Goal: Check status: Check status

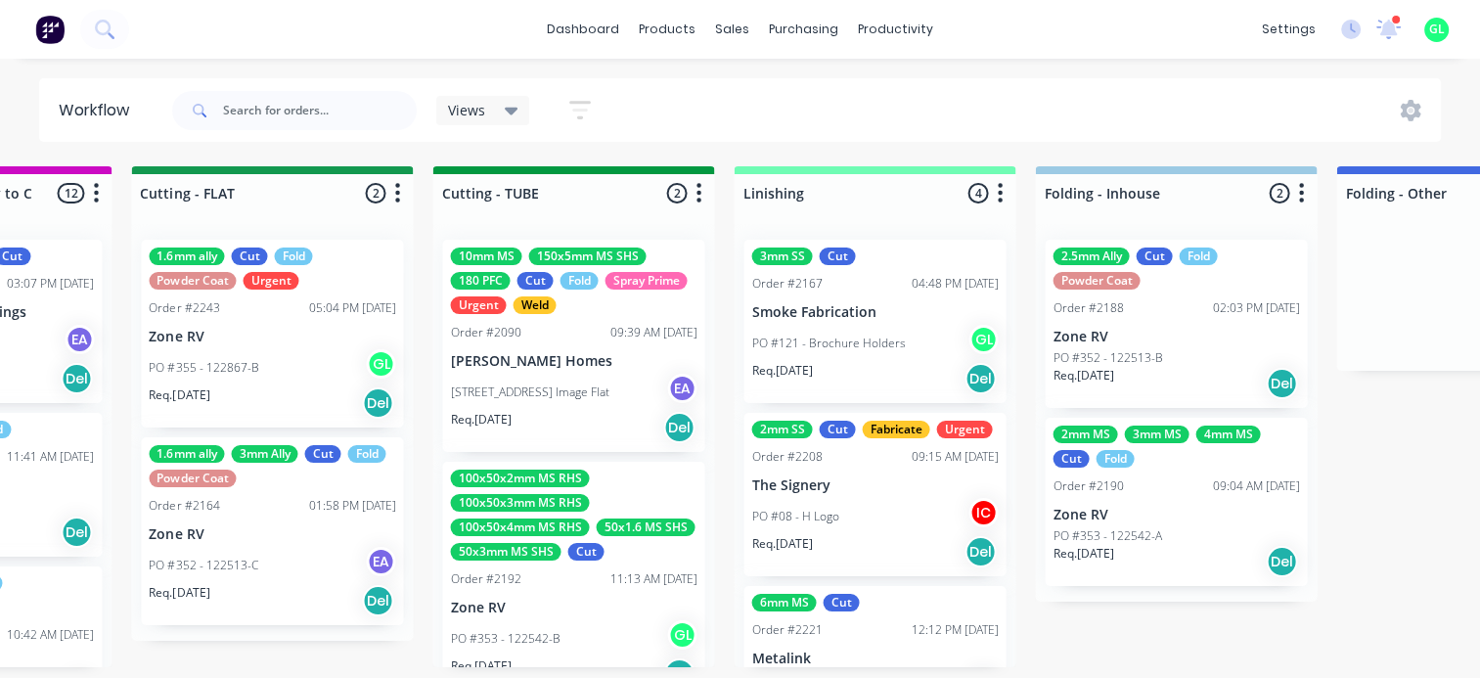
scroll to position [0, 3625]
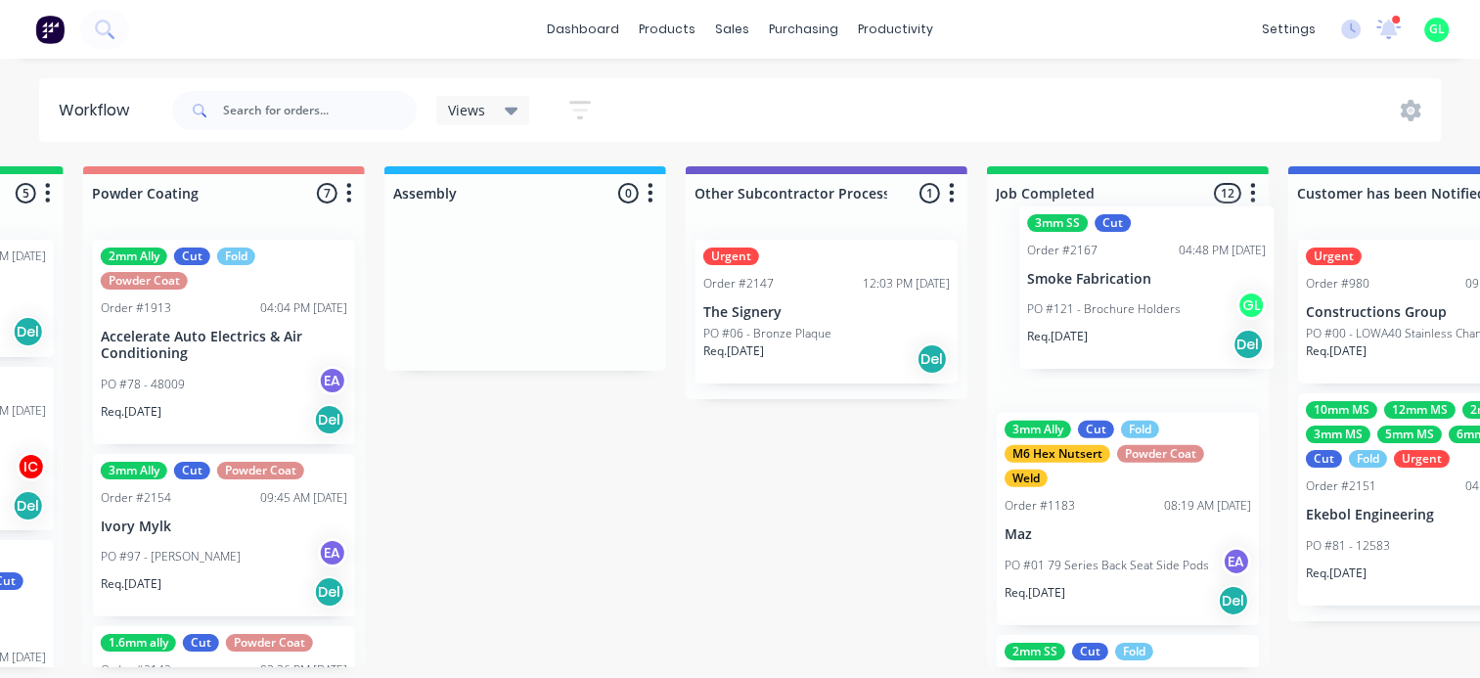
drag, startPoint x: 790, startPoint y: 341, endPoint x: 1162, endPoint y: 307, distance: 373.3
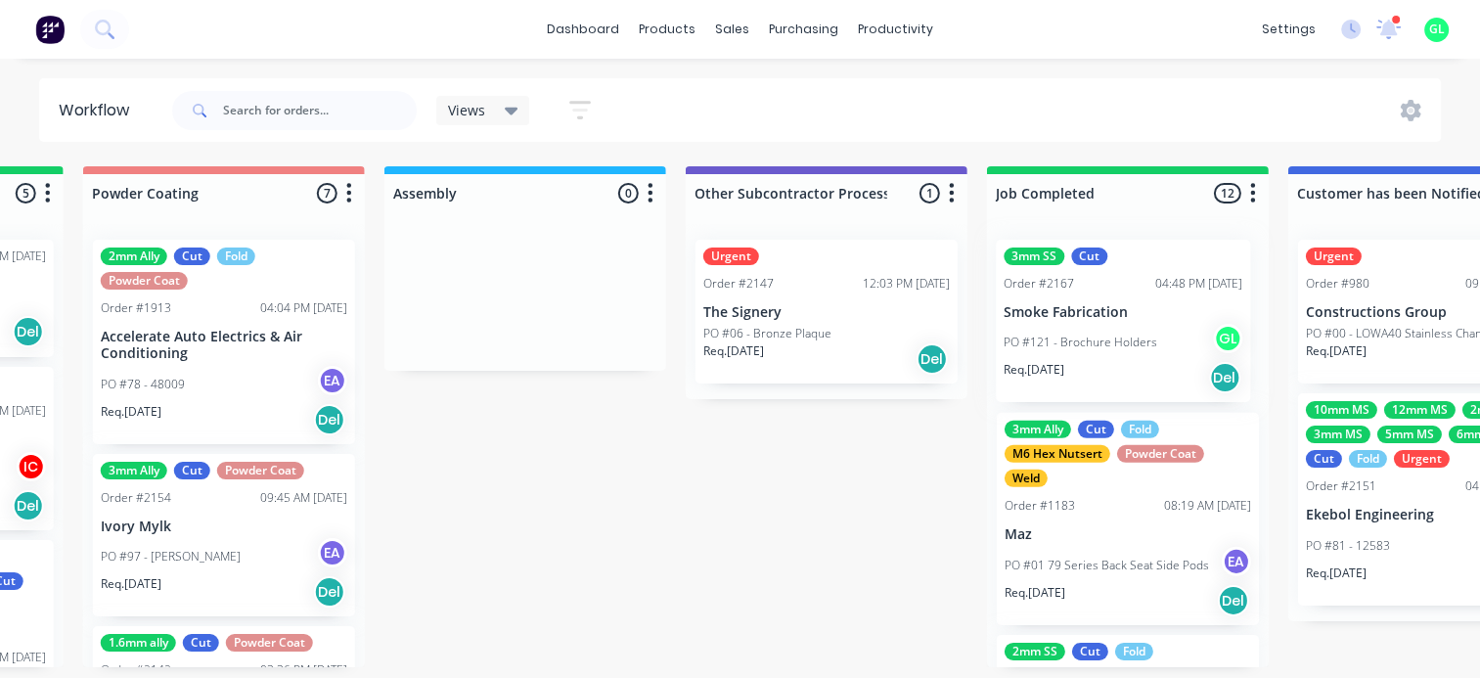
scroll to position [0, 5383]
click at [1390, 33] on icon at bounding box center [1389, 27] width 18 height 17
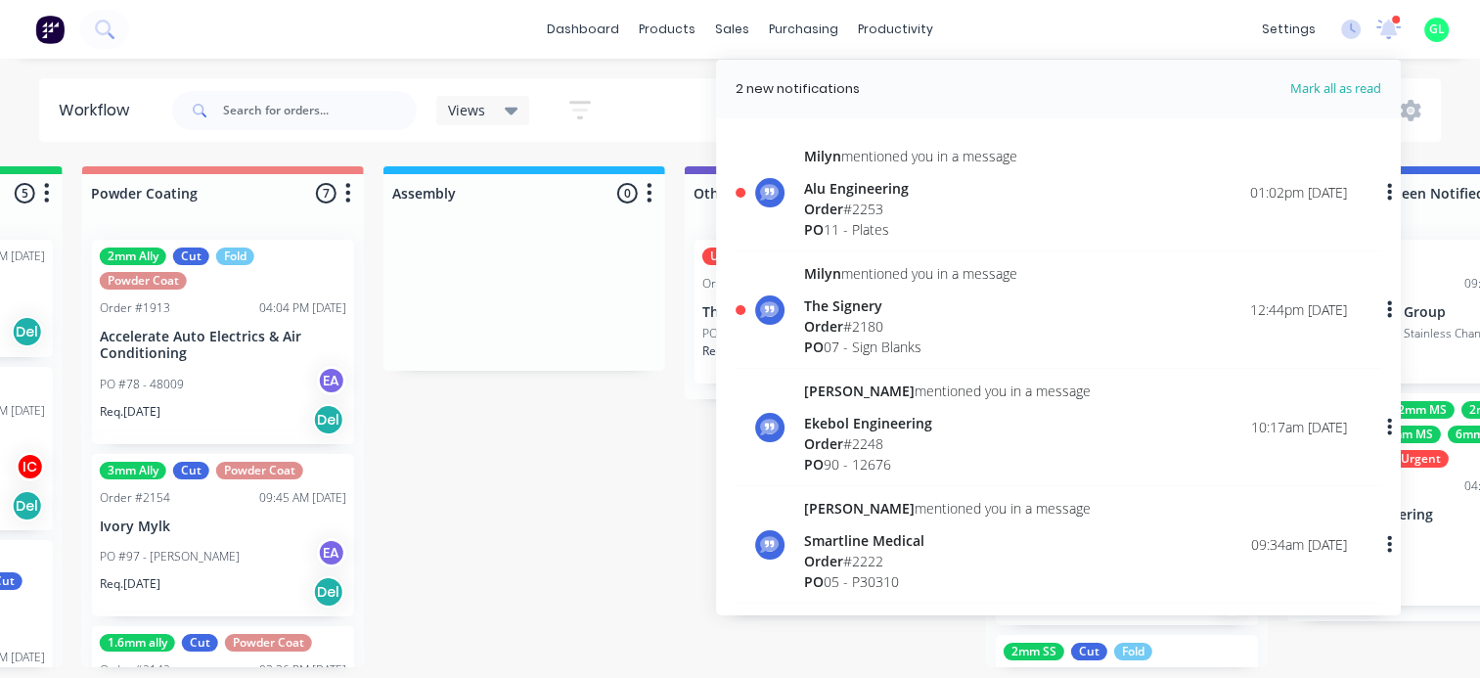
click at [897, 340] on div "PO 07 - Sign Blanks" at bounding box center [910, 347] width 213 height 21
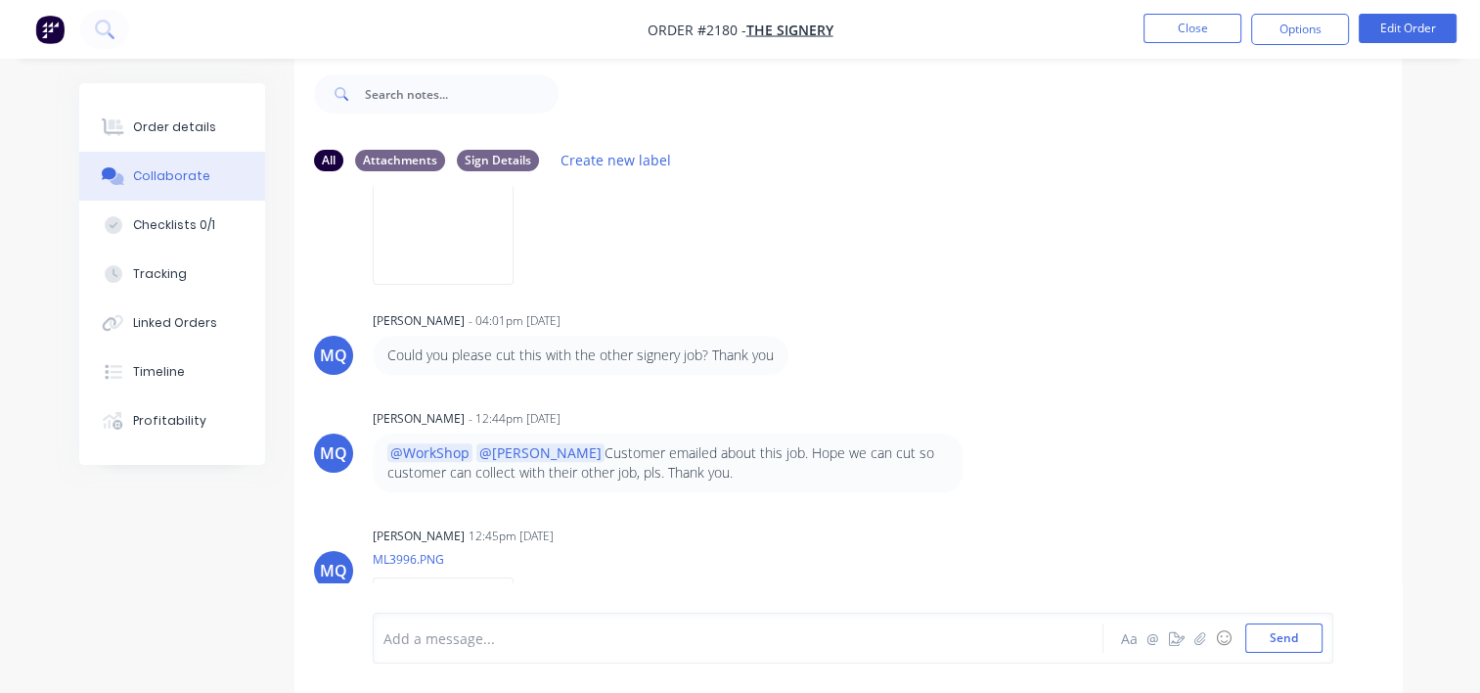
scroll to position [963, 0]
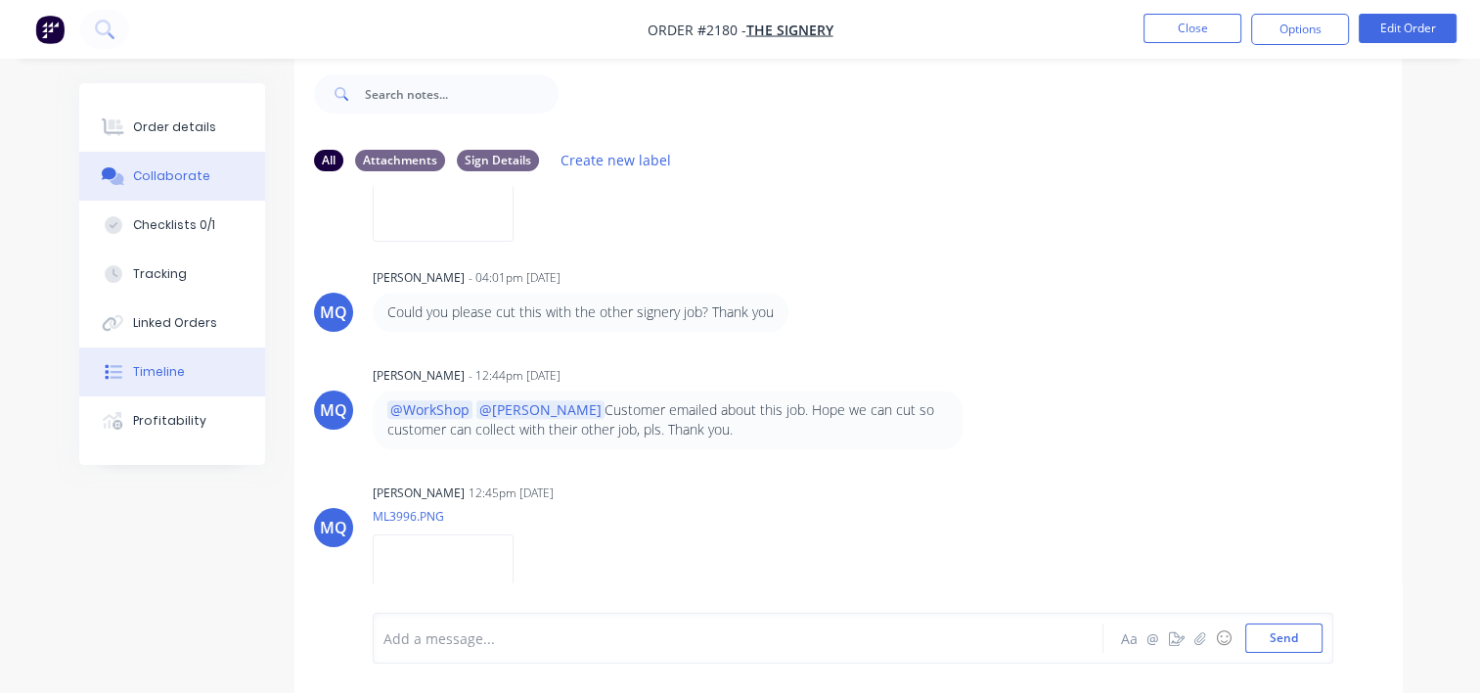
click at [158, 372] on div "Timeline" at bounding box center [159, 372] width 52 height 18
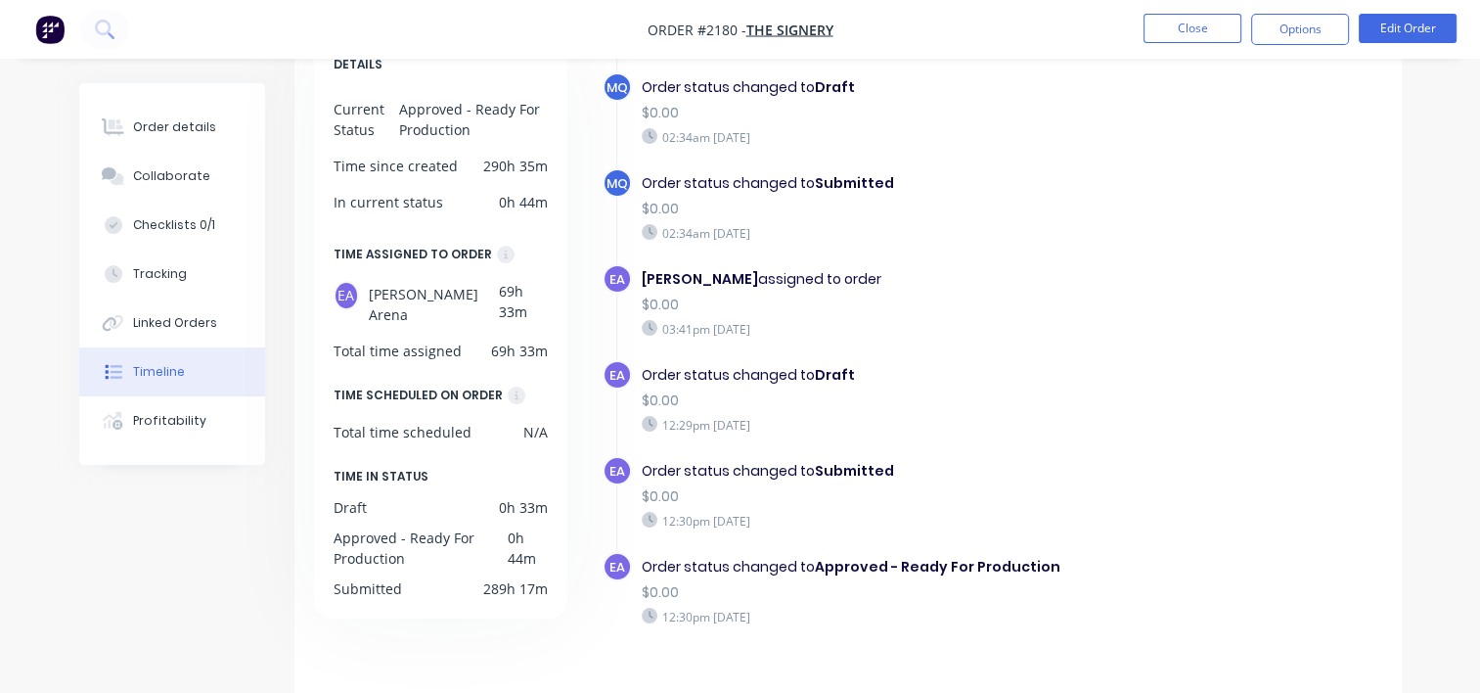
scroll to position [160, 0]
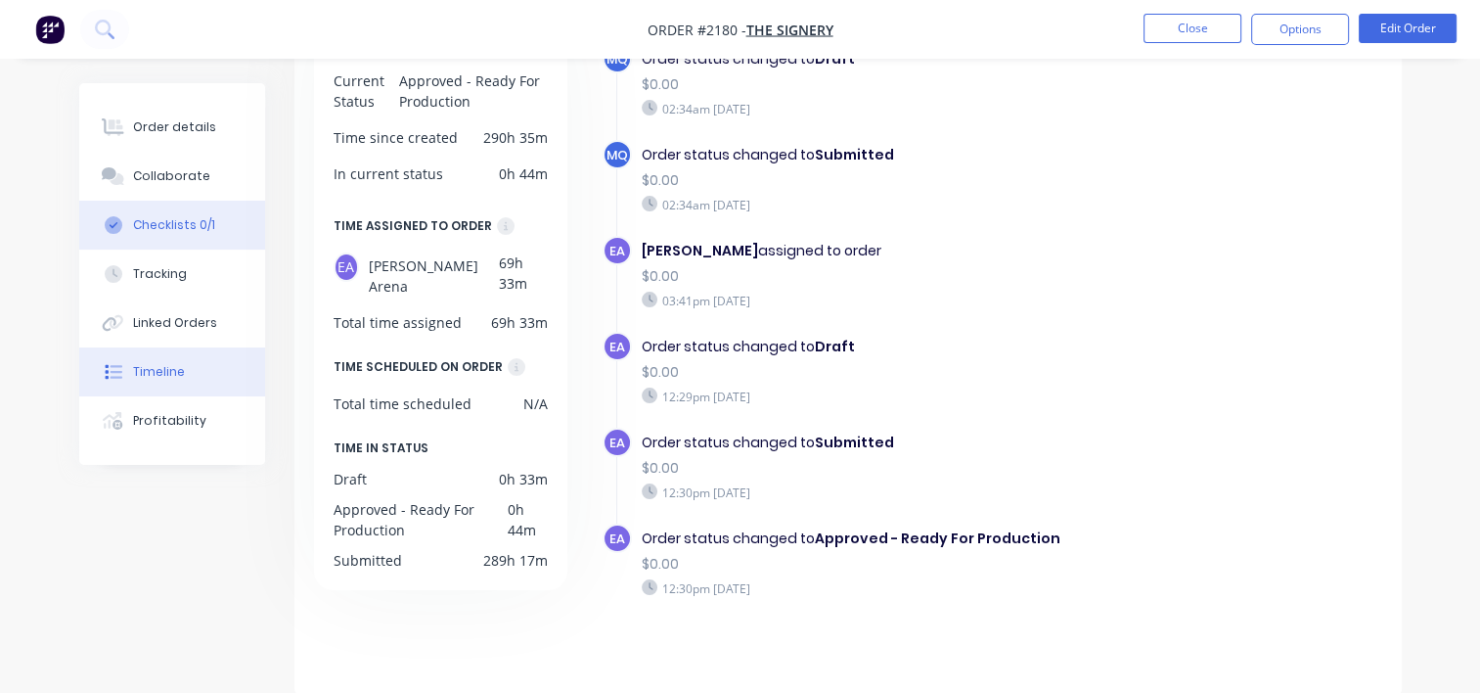
click at [179, 239] on button "Checklists 0/1" at bounding box center [172, 225] width 186 height 49
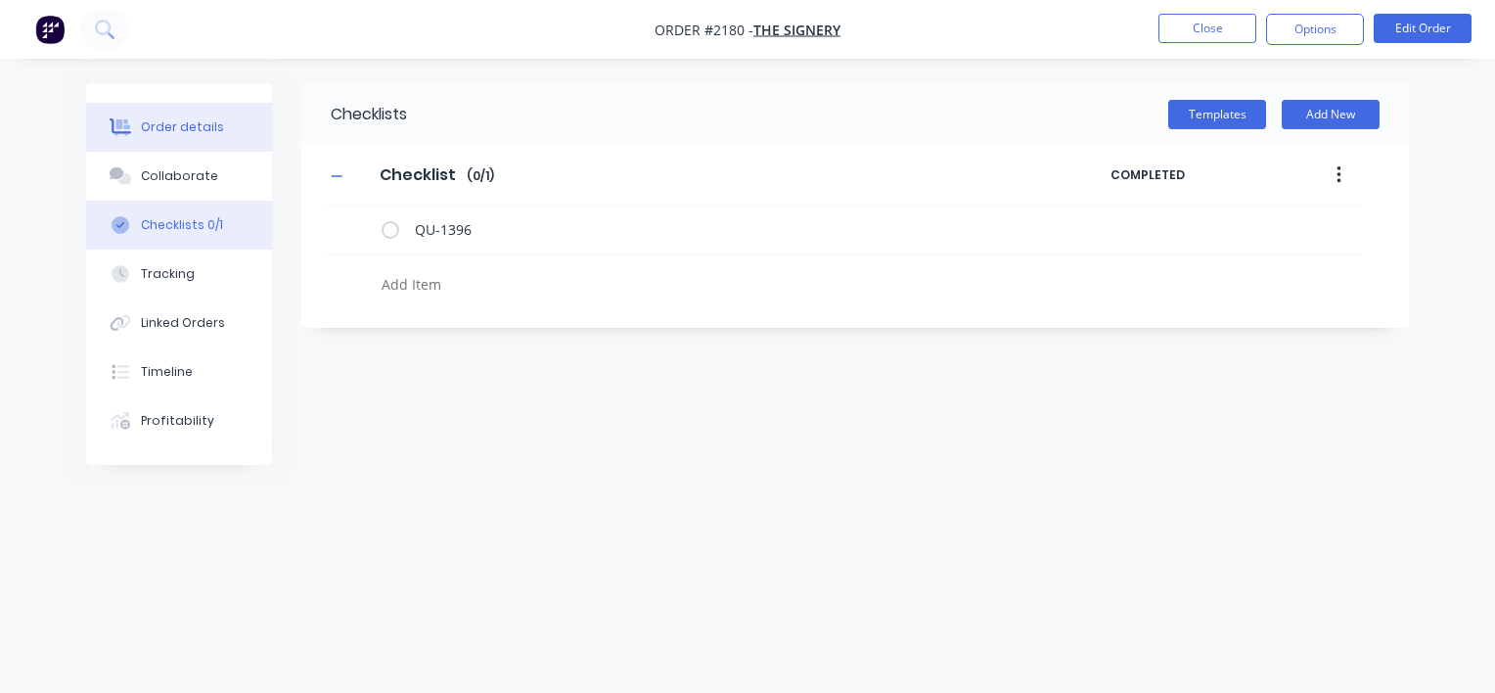
click at [164, 121] on div "Order details" at bounding box center [182, 127] width 83 height 18
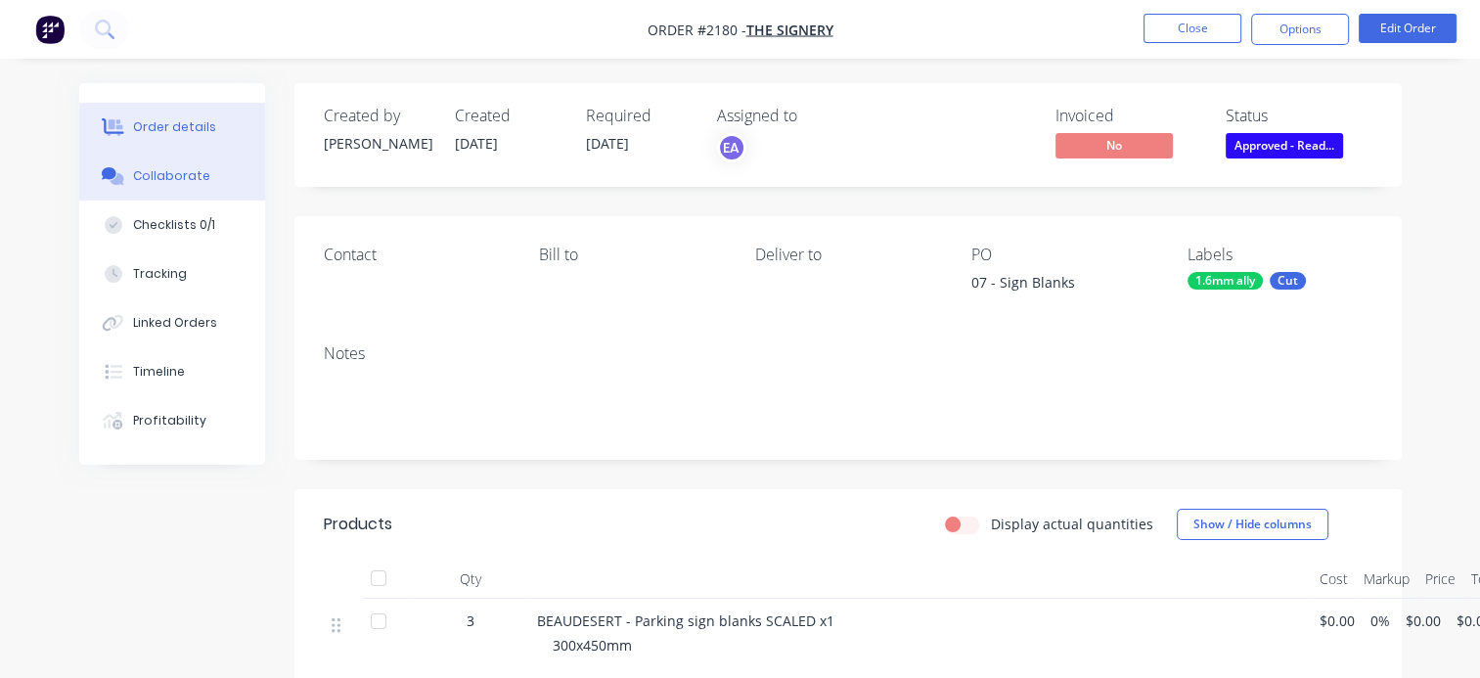
click at [197, 176] on div "Collaborate" at bounding box center [171, 176] width 77 height 18
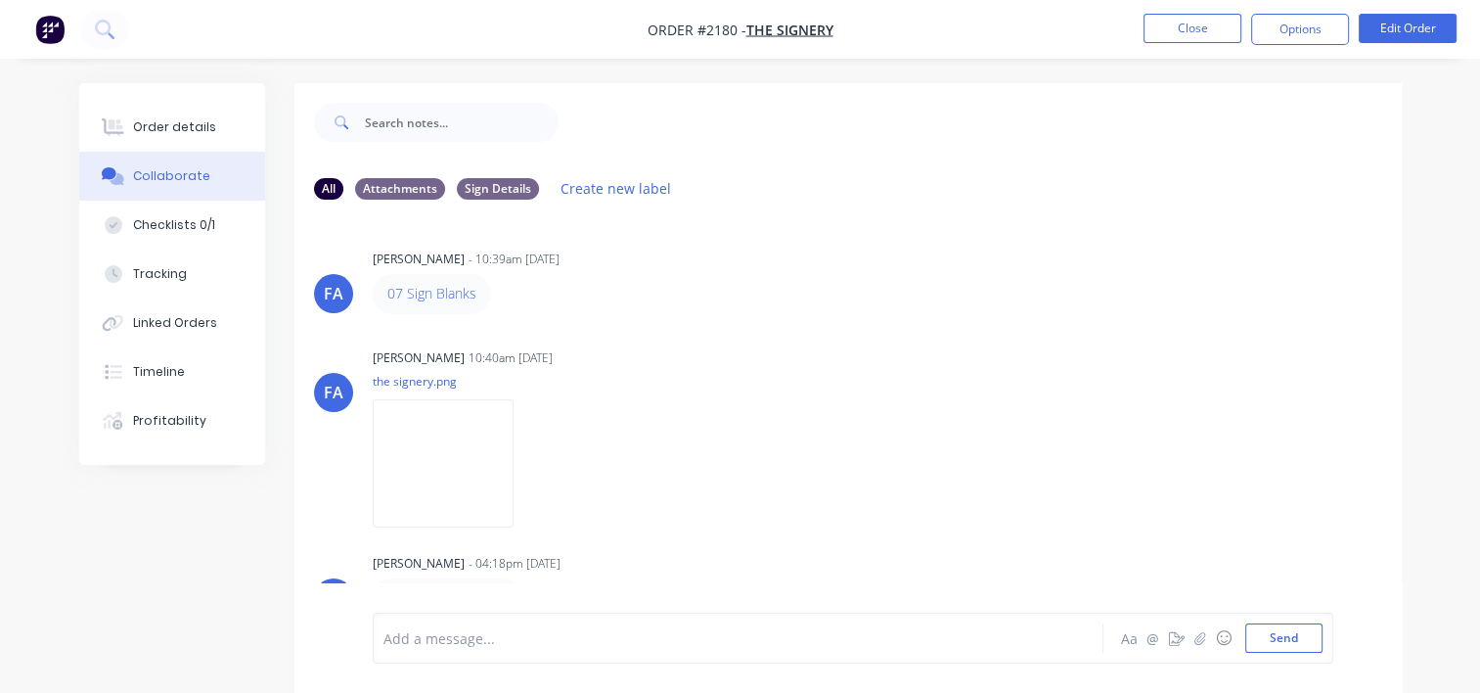
scroll to position [98, 0]
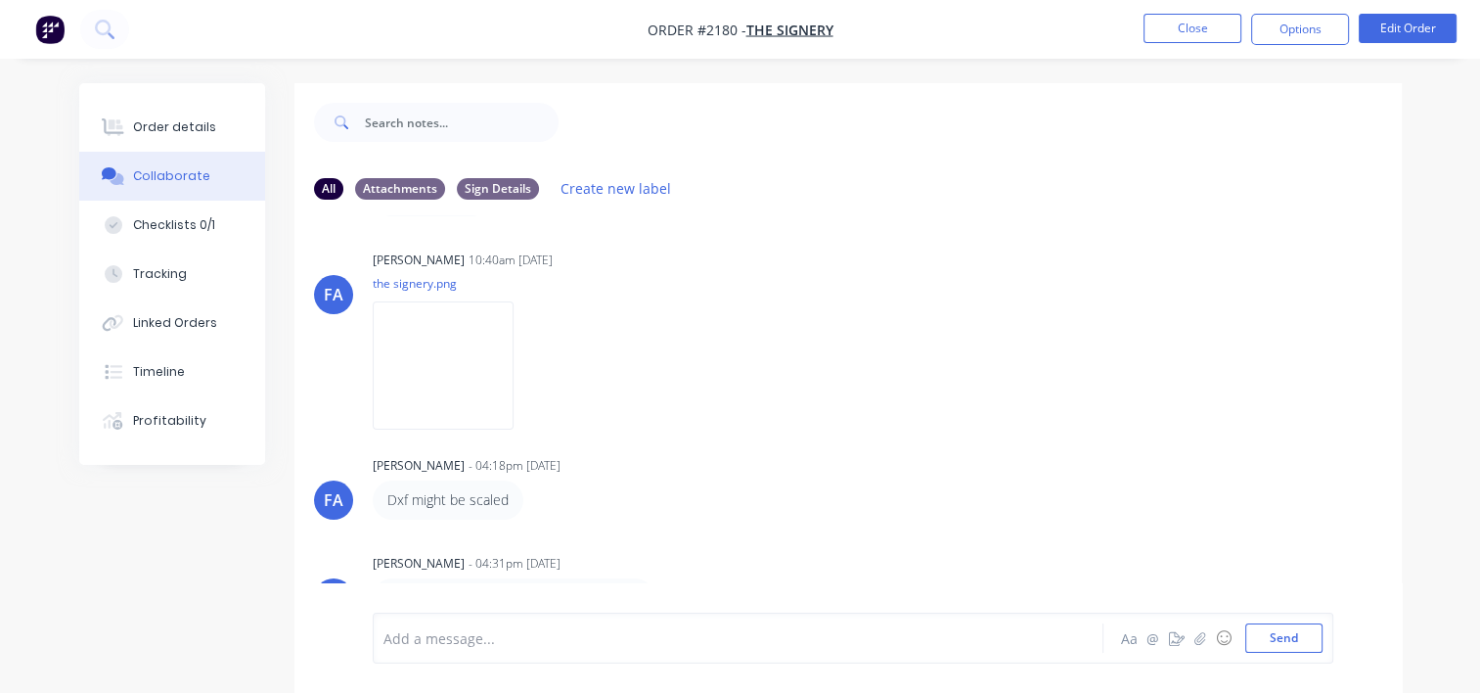
click at [465, 458] on div "[PERSON_NAME]" at bounding box center [419, 466] width 92 height 18
click at [464, 315] on img at bounding box center [443, 365] width 141 height 128
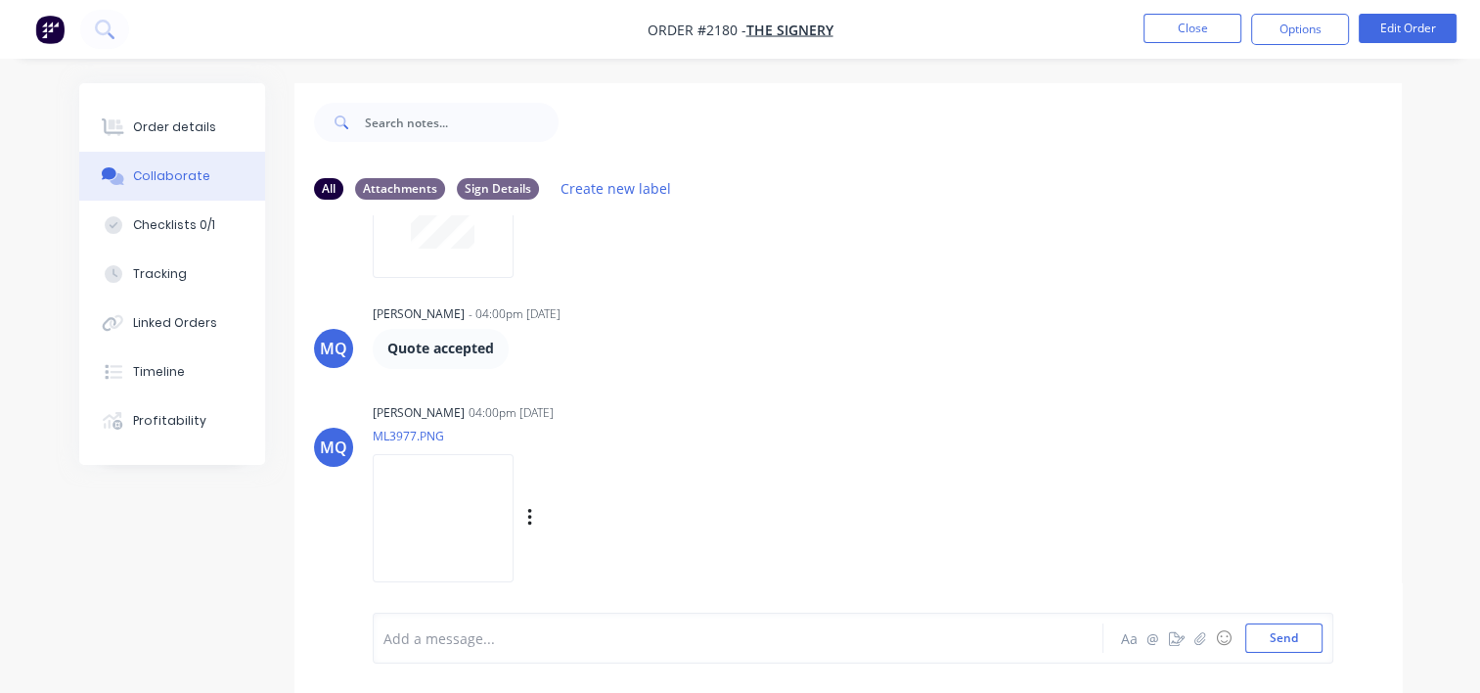
scroll to position [685, 0]
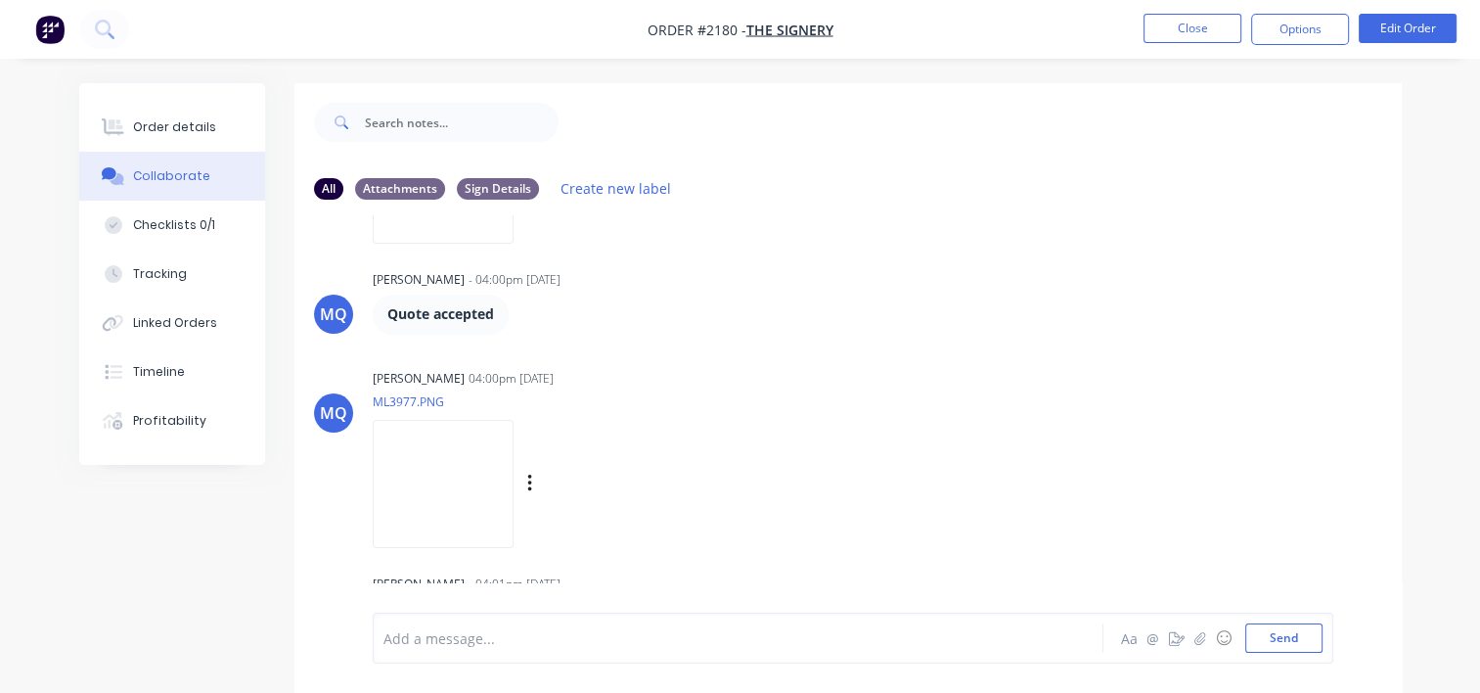
click at [497, 486] on img at bounding box center [443, 484] width 141 height 128
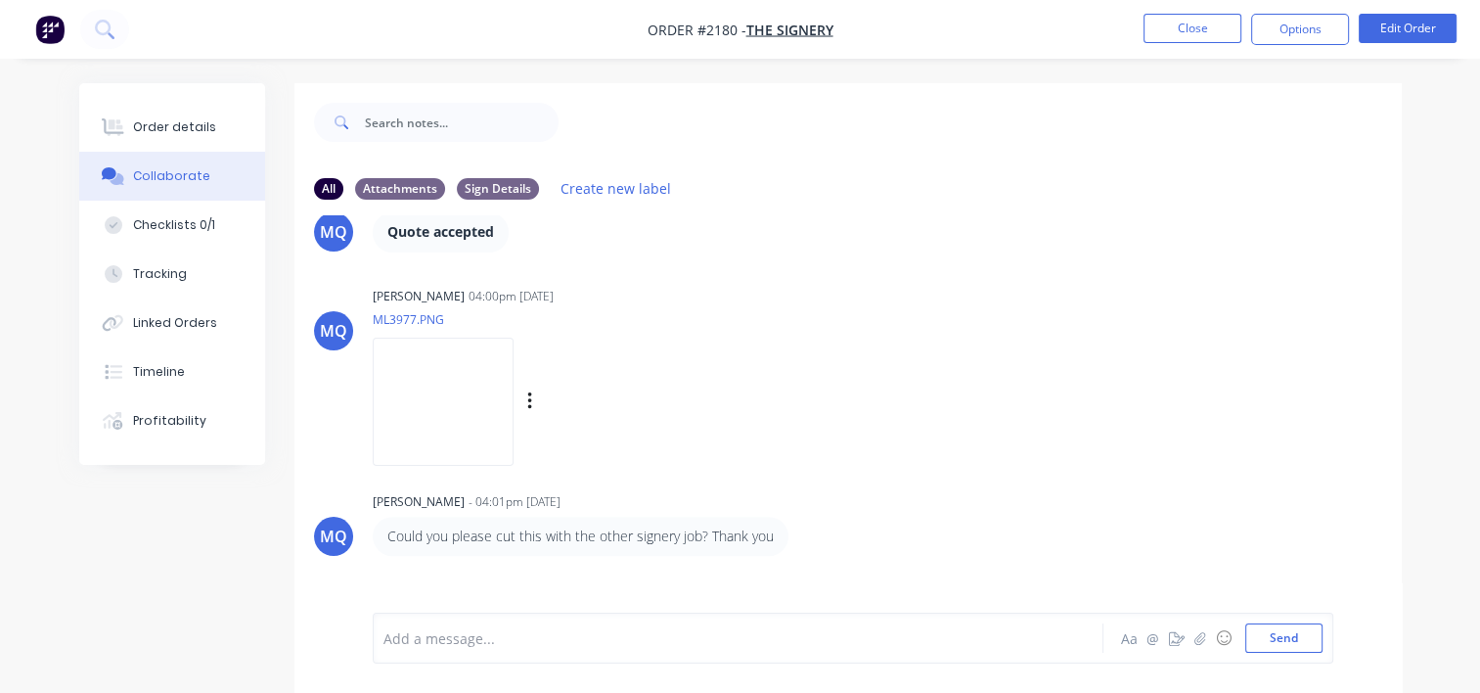
scroll to position [880, 0]
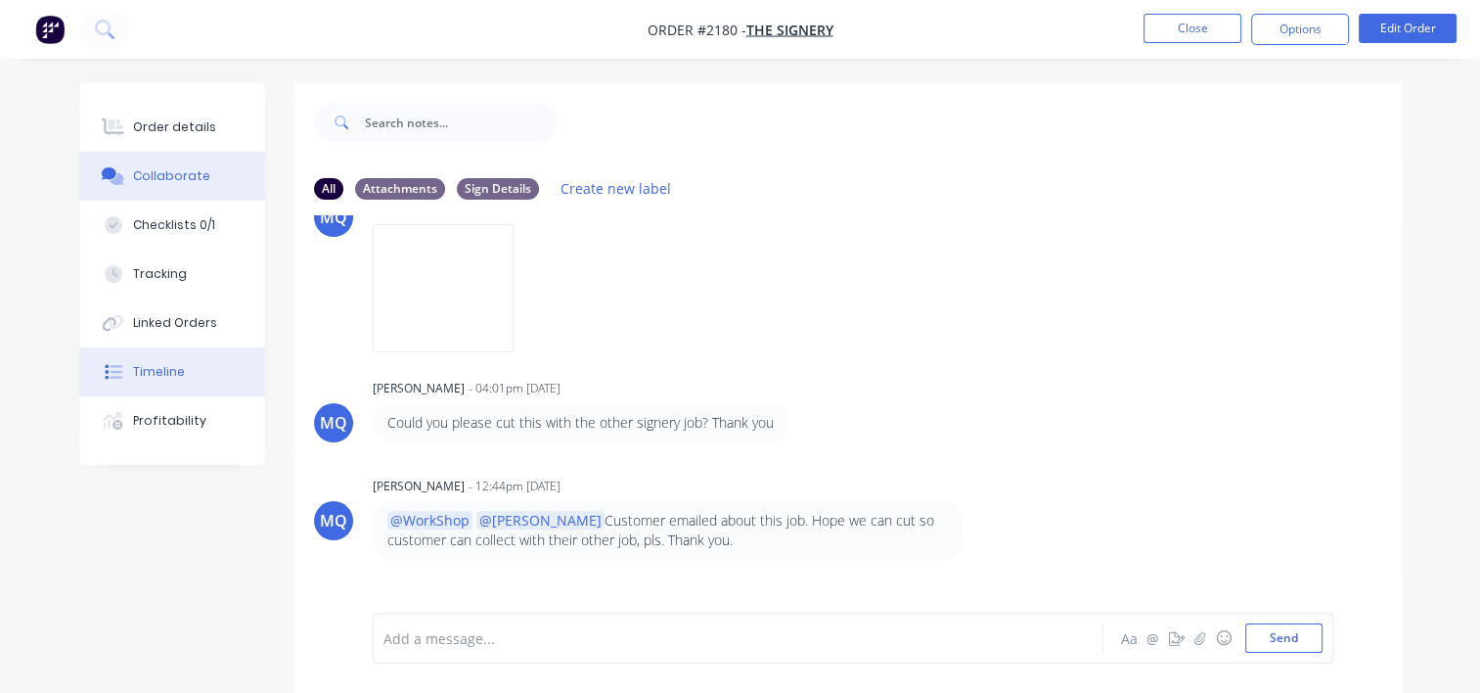
click at [162, 368] on div "Timeline" at bounding box center [159, 372] width 52 height 18
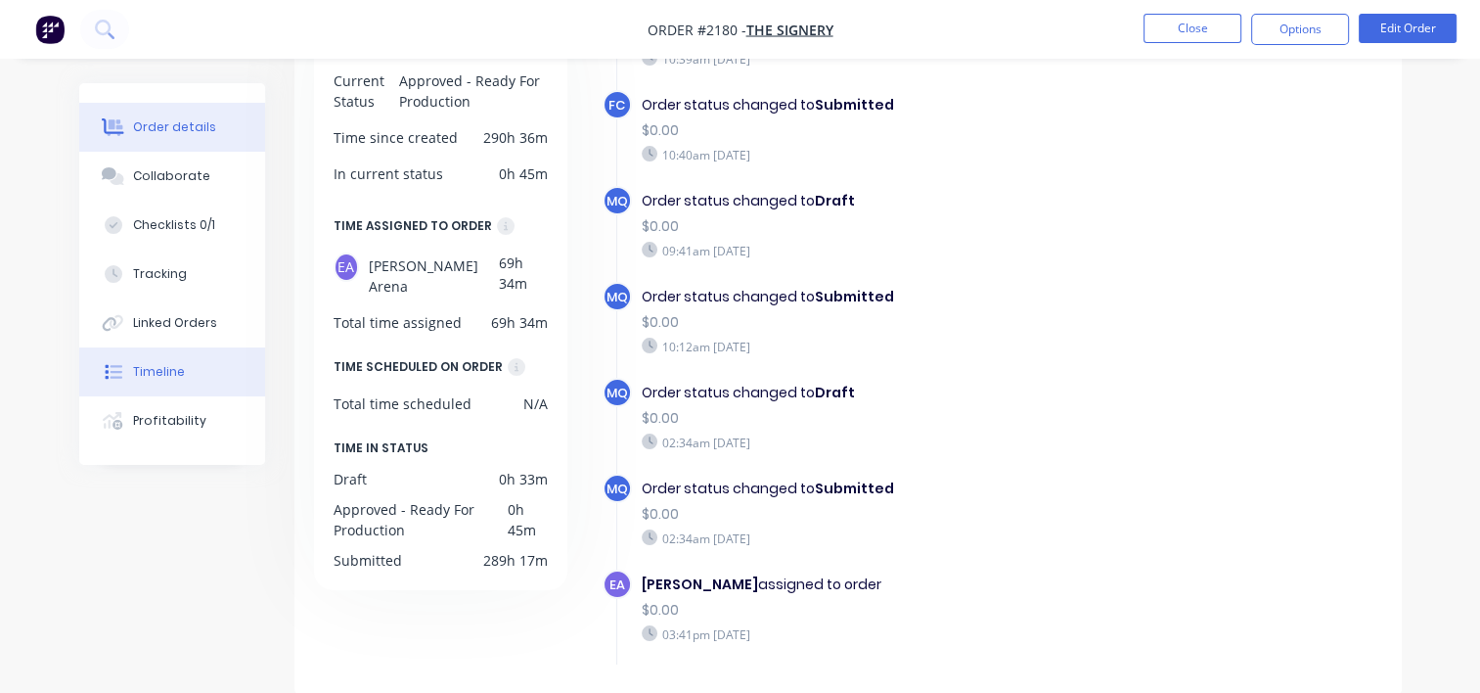
click at [184, 133] on div "Order details" at bounding box center [174, 127] width 83 height 18
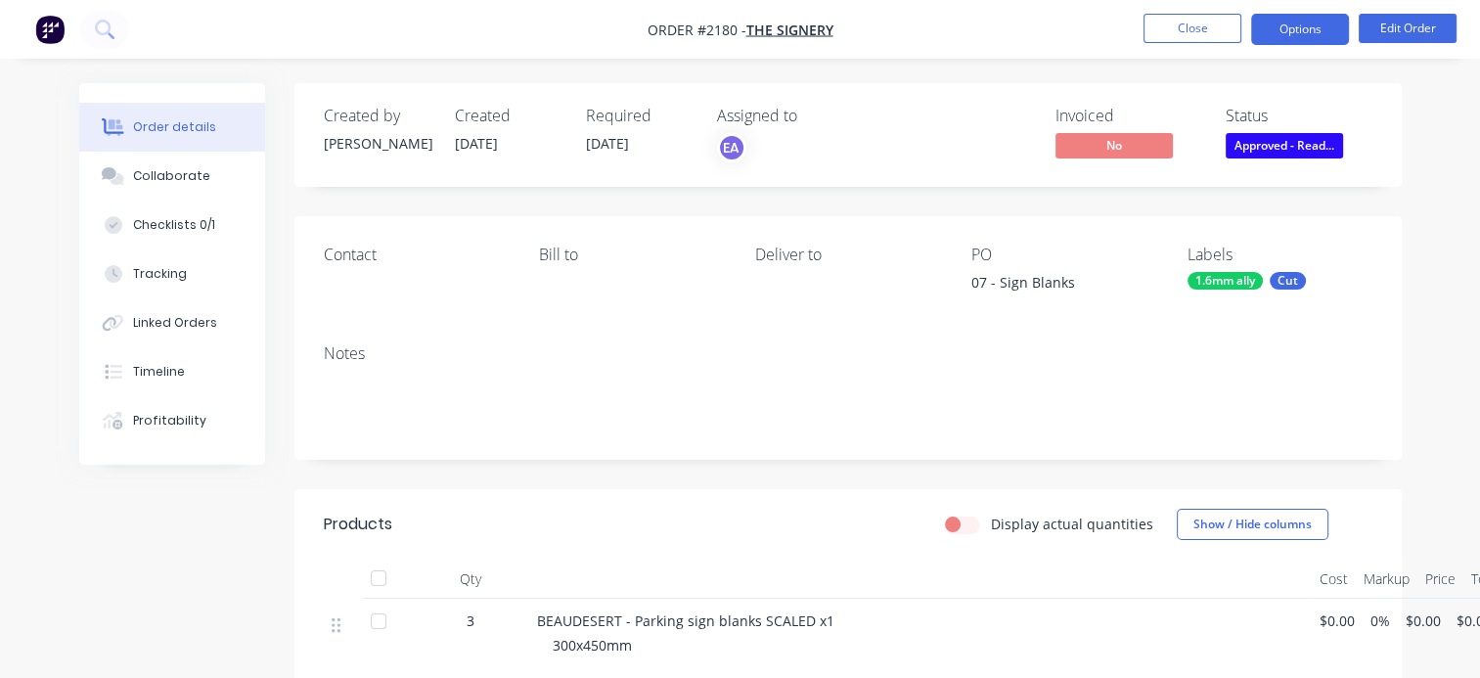
click at [1323, 39] on button "Options" at bounding box center [1300, 29] width 98 height 31
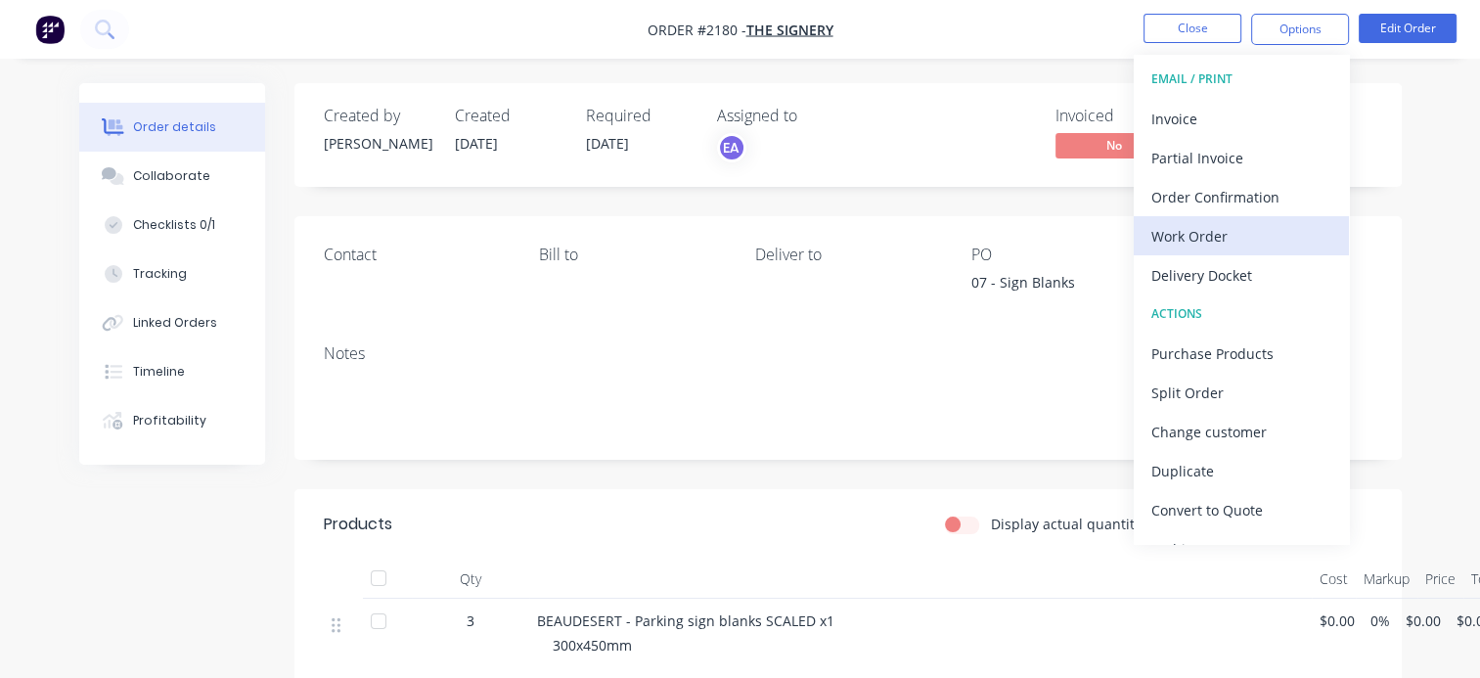
click at [1190, 217] on button "Work Order" at bounding box center [1241, 235] width 215 height 39
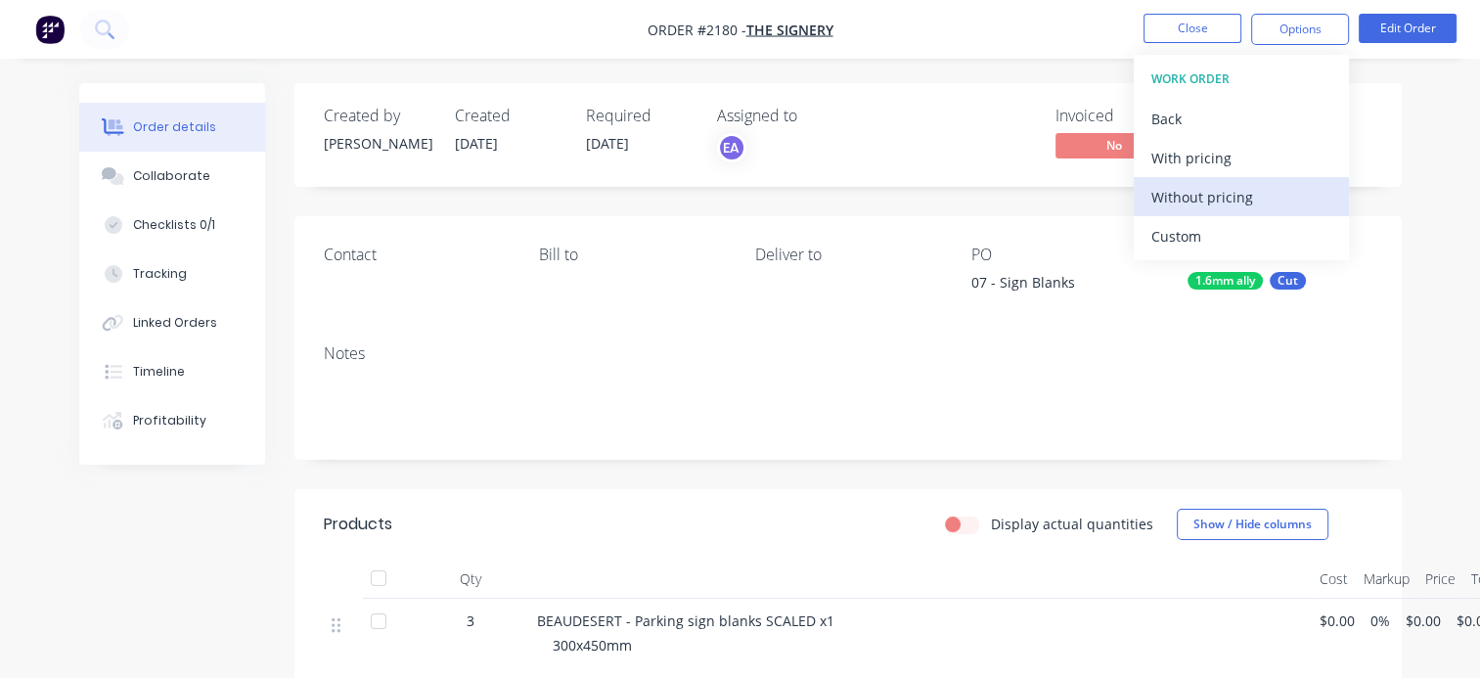
click at [1189, 200] on div "Without pricing" at bounding box center [1241, 197] width 180 height 28
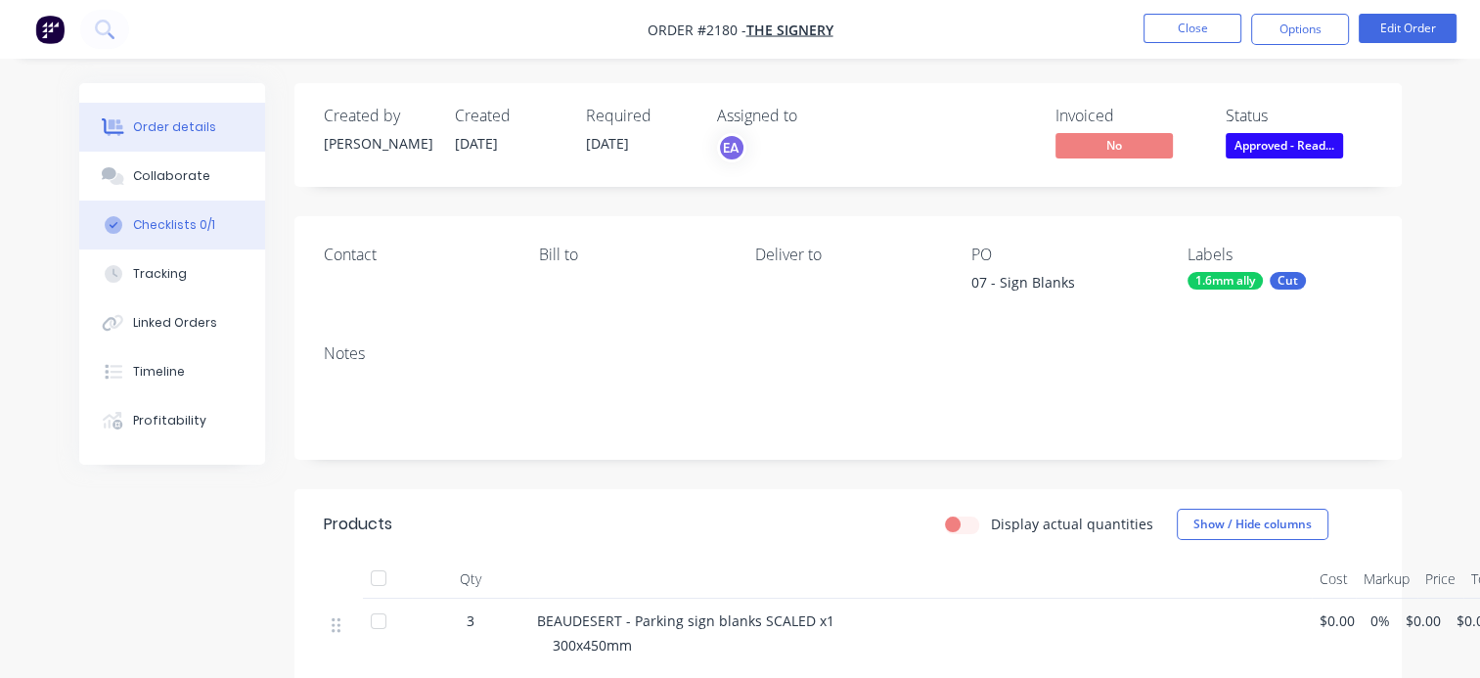
click at [196, 227] on div "Checklists 0/1" at bounding box center [174, 225] width 82 height 18
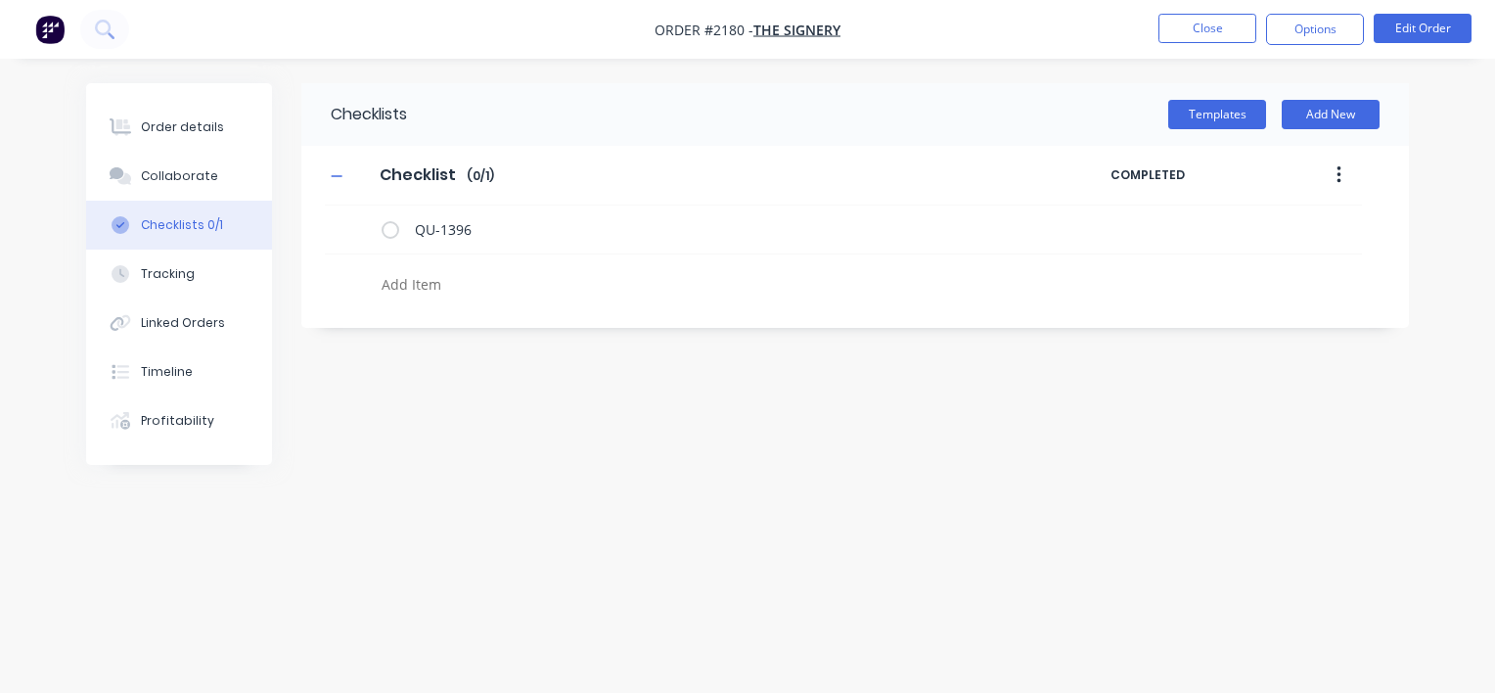
type textarea "x"
click at [446, 292] on textarea at bounding box center [698, 284] width 648 height 28
type textarea "c"
type textarea "x"
type textarea "cd"
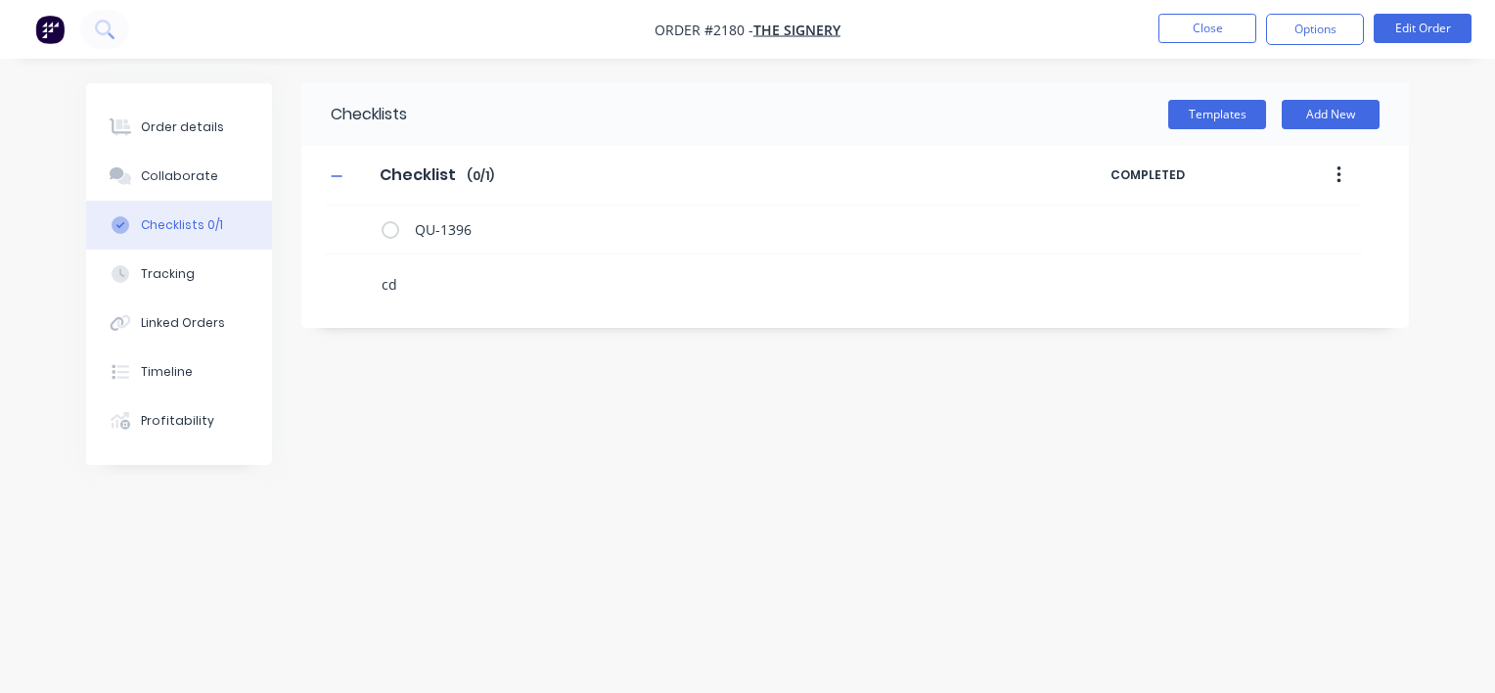
type textarea "x"
type textarea "cdu"
type textarea "x"
type textarea "cdut"
type textarea "x"
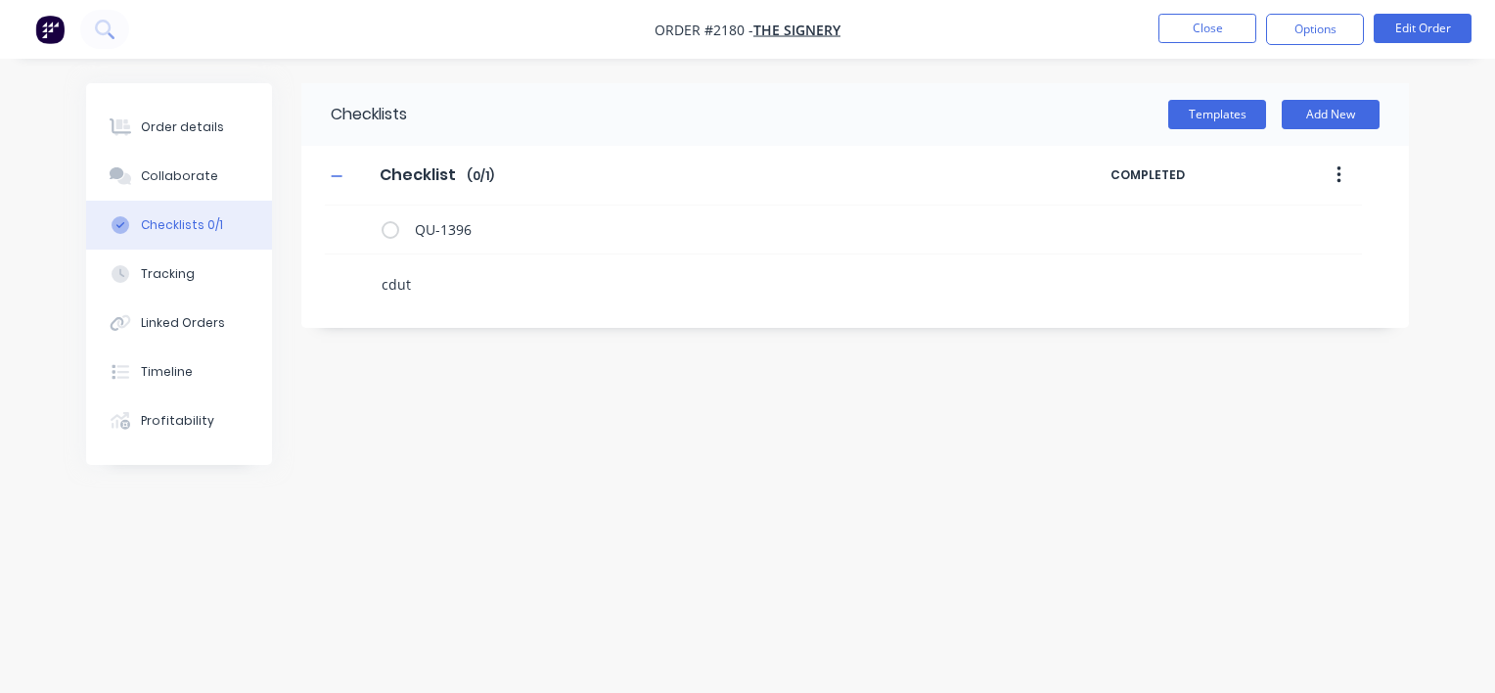
type textarea "cdu"
type textarea "x"
type textarea "cd"
type textarea "x"
type textarea "c"
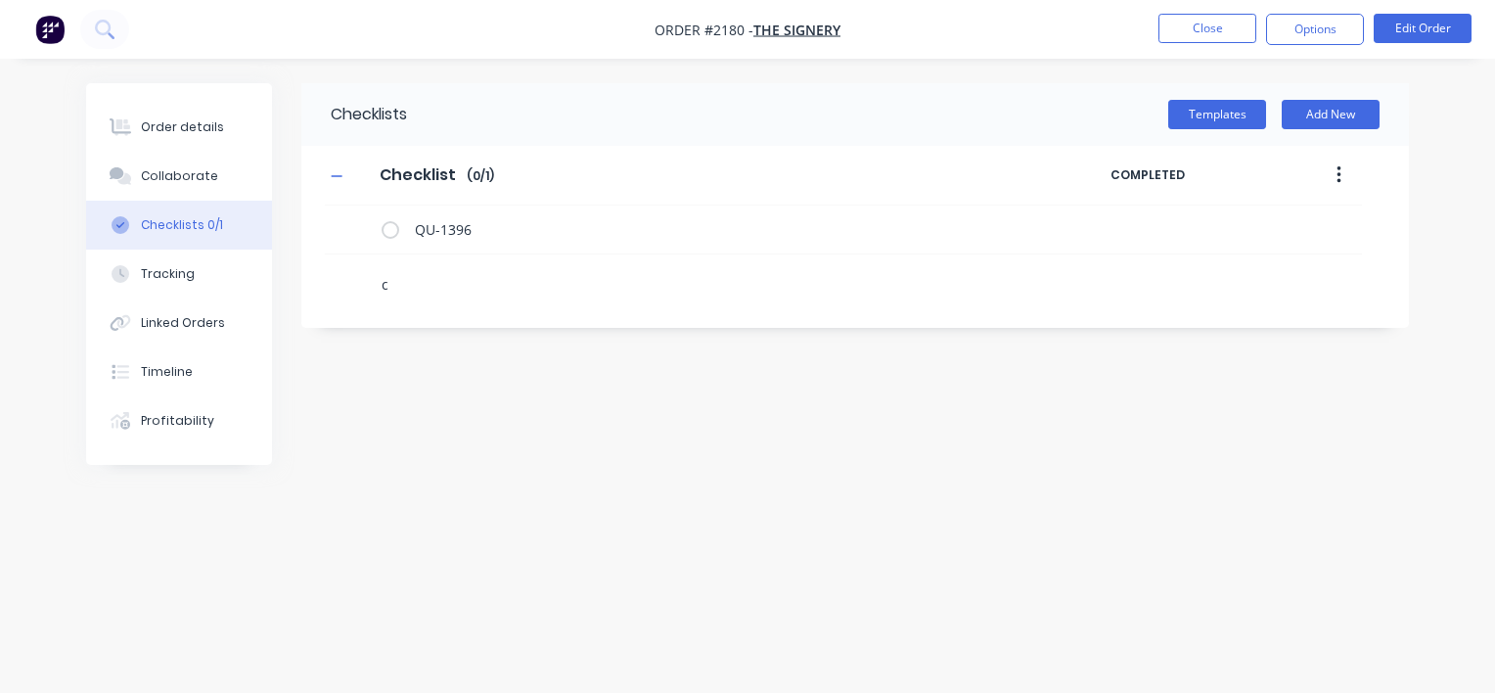
type textarea "x"
type textarea "cu"
type textarea "x"
type textarea "cut"
type textarea "x"
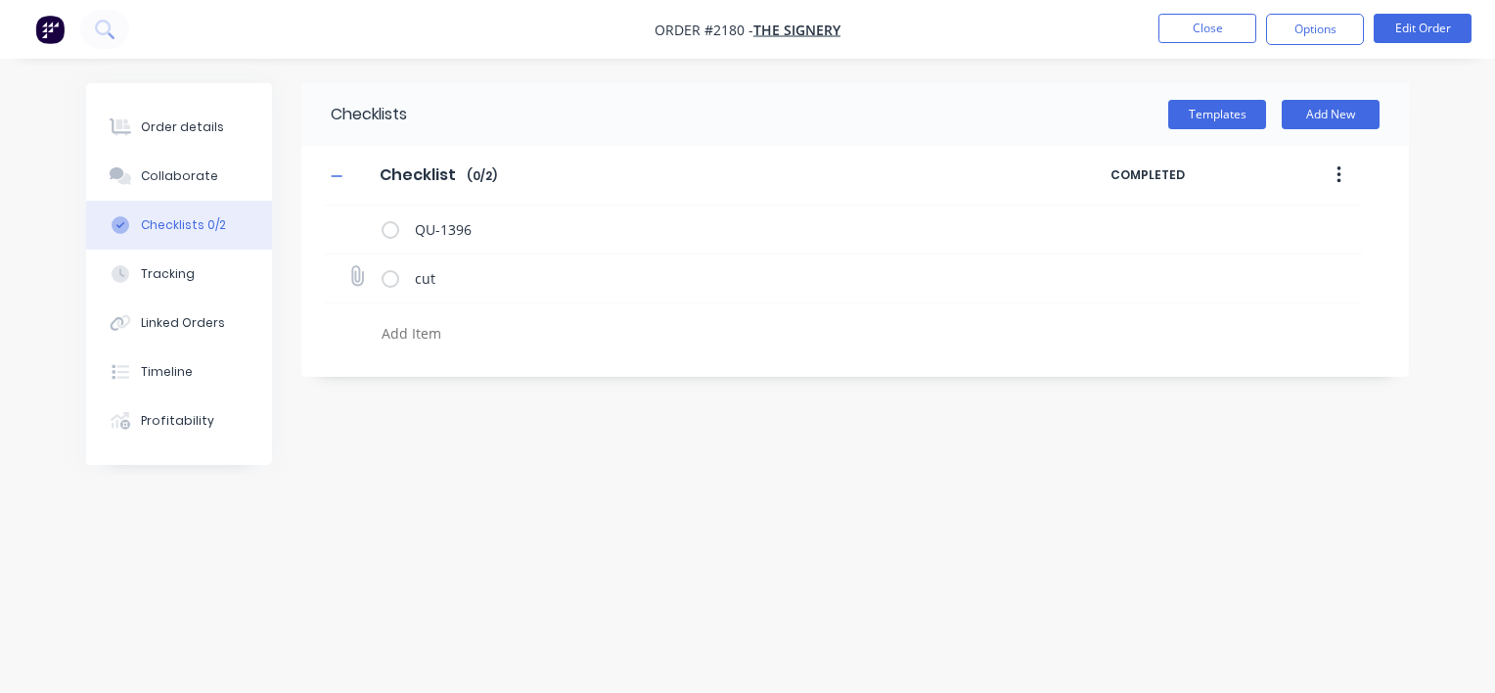
type textarea "x"
click at [365, 275] on icon at bounding box center [356, 276] width 26 height 26
click at [348, 266] on input "file" at bounding box center [348, 266] width 0 height 0
type input "C:\fakepath\BEAUDESERT - Parking sign blanks.pdf"
click at [1350, 281] on icon at bounding box center [1350, 276] width 18 height 20
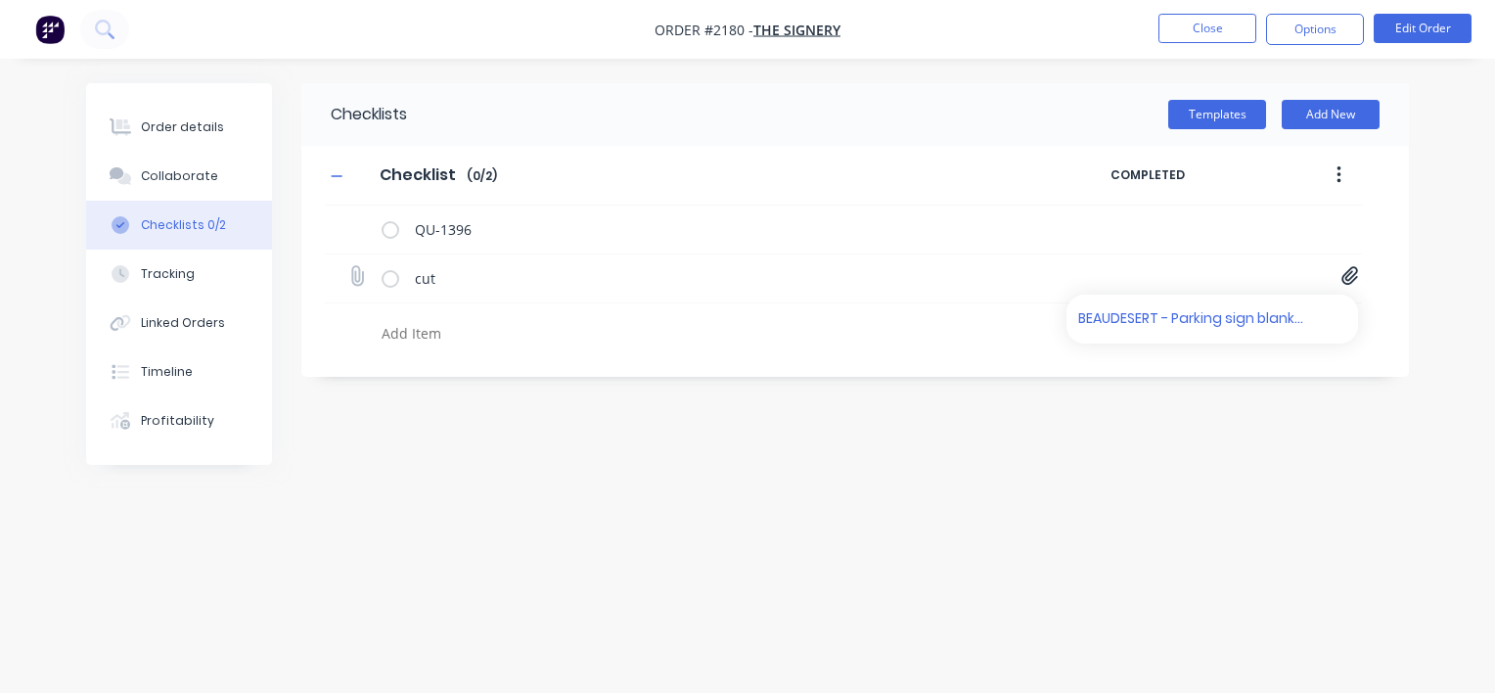
click at [1183, 334] on div "BEAUDESERT - Parking sign blanks.pdf" at bounding box center [1212, 318] width 276 height 33
click at [1184, 327] on link "BEAUDESERT - Parking sign blanks.pdf" at bounding box center [1192, 319] width 228 height 21
drag, startPoint x: 207, startPoint y: 129, endPoint x: 270, endPoint y: 127, distance: 62.6
click at [207, 129] on div "Order details" at bounding box center [182, 127] width 83 height 18
type textarea "x"
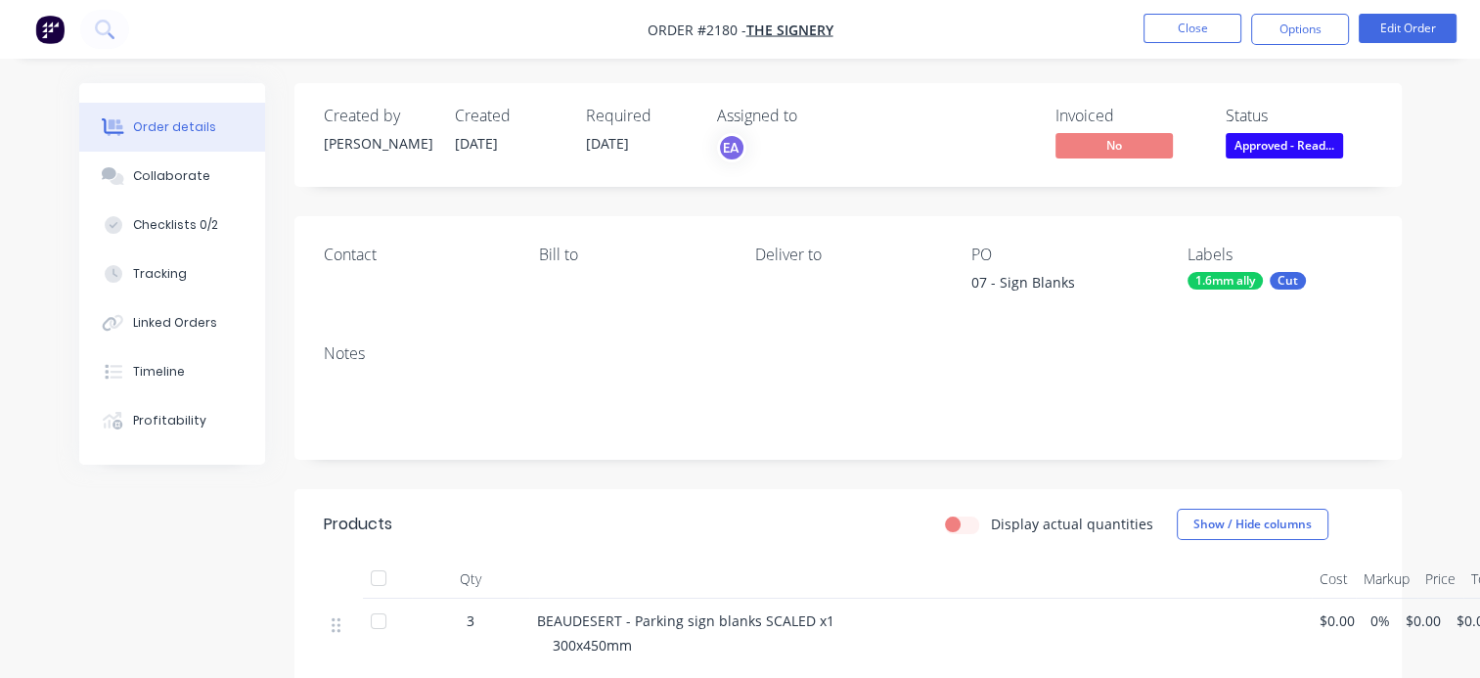
click at [1304, 149] on span "Approved - Read..." at bounding box center [1284, 145] width 117 height 24
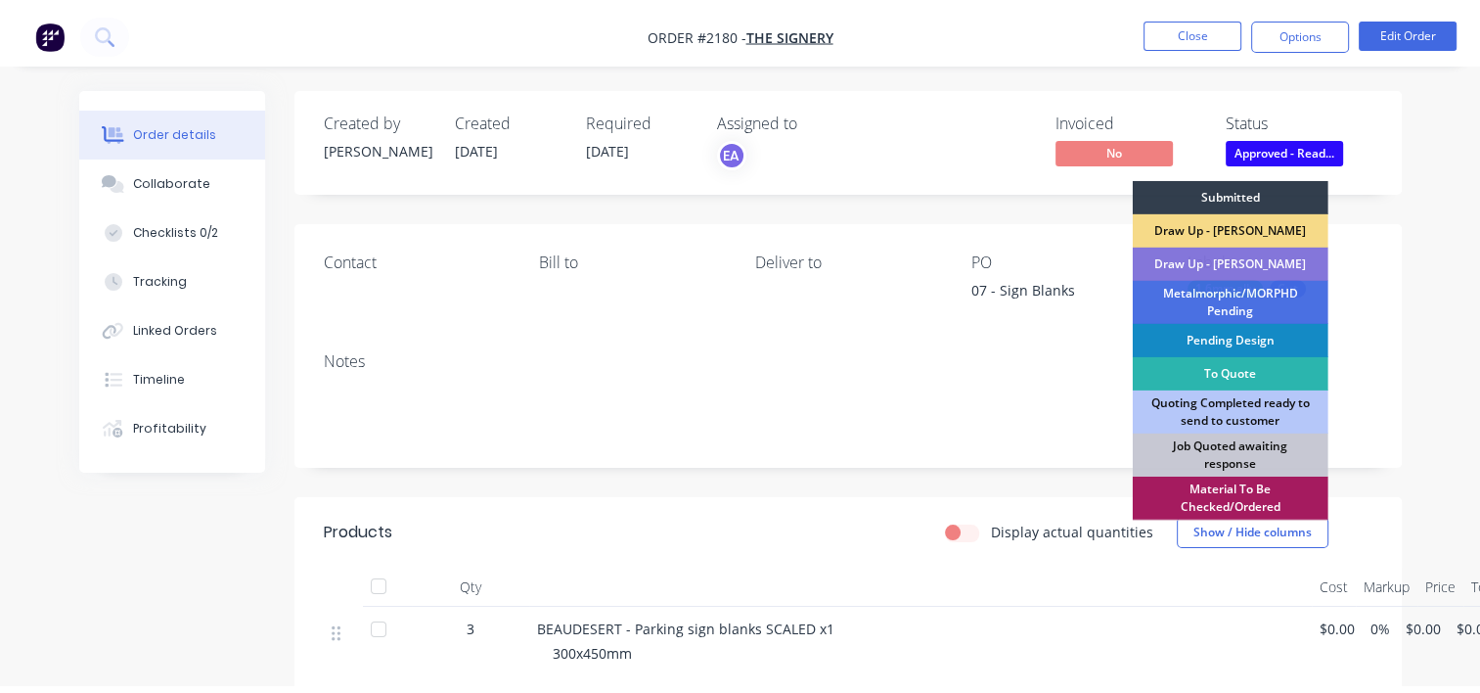
scroll to position [196, 0]
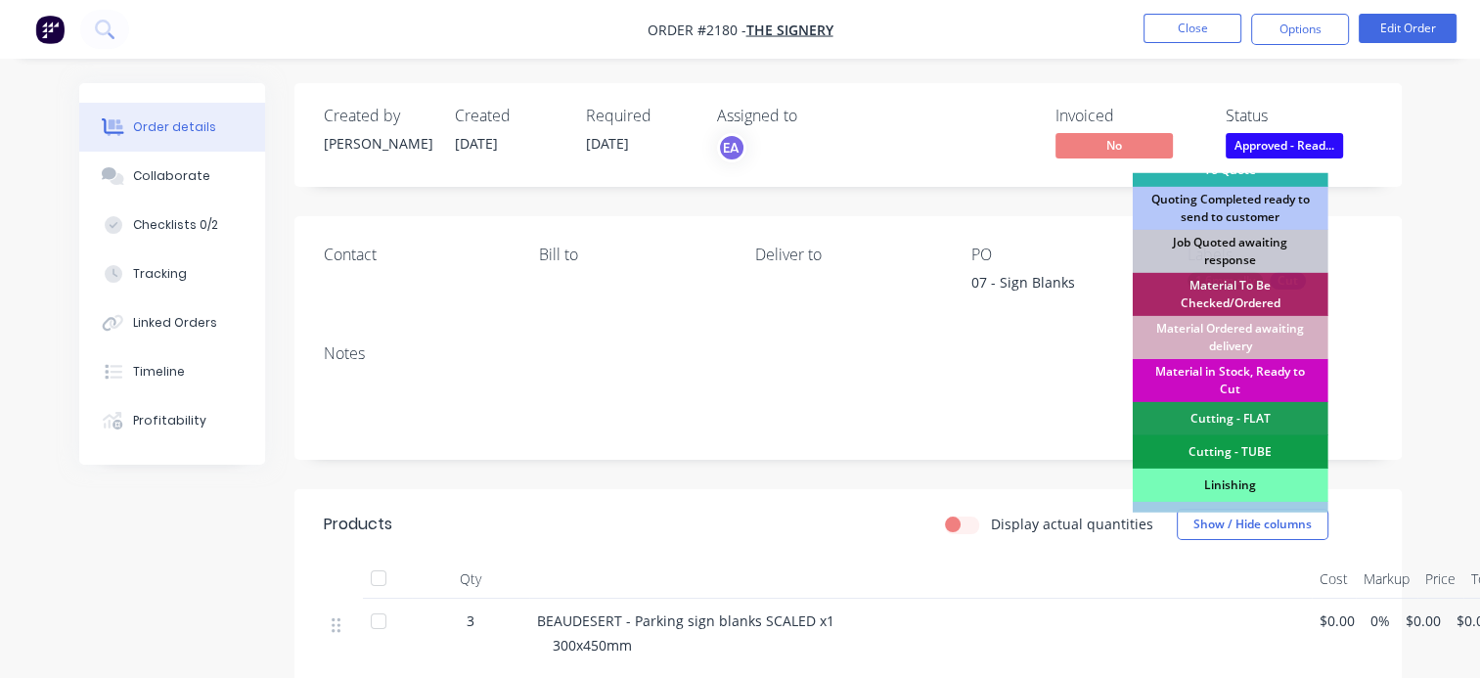
click at [1243, 371] on div "Material in Stock, Ready to Cut" at bounding box center [1231, 380] width 196 height 43
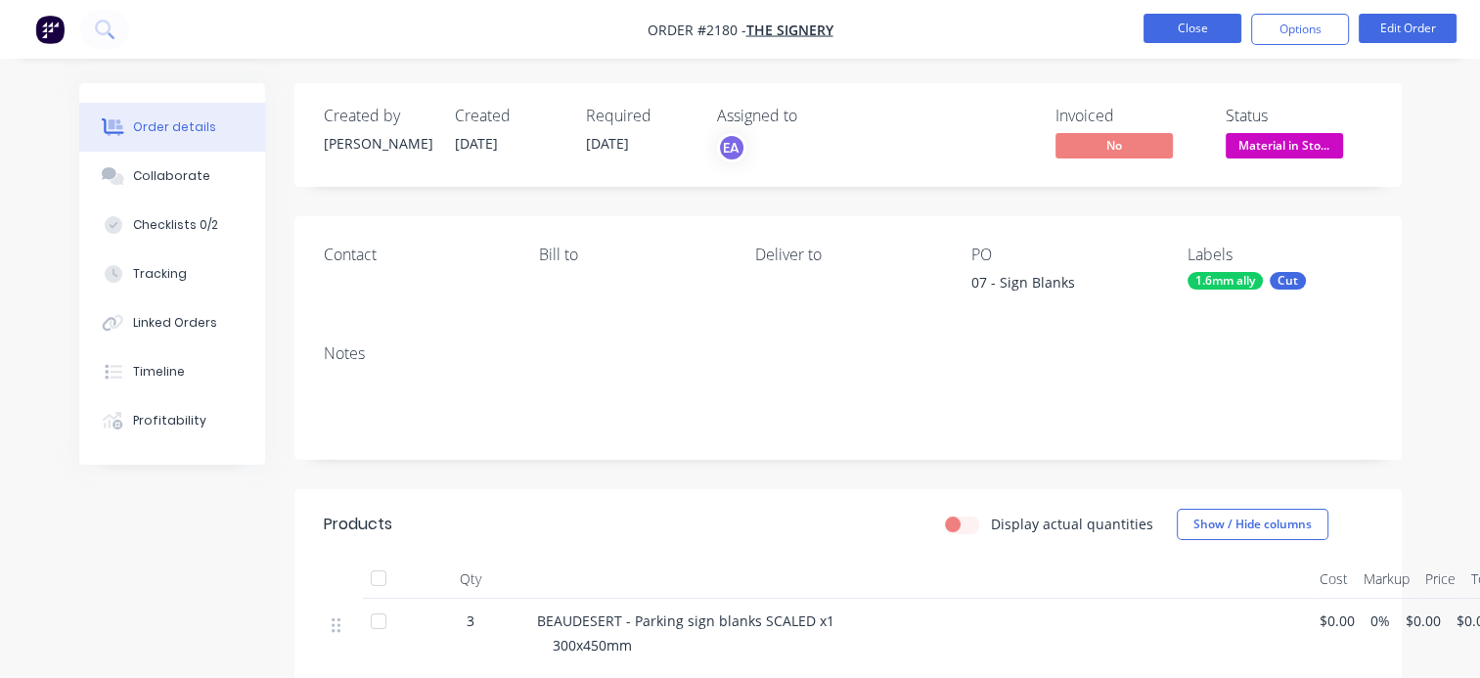
click at [1189, 31] on button "Close" at bounding box center [1193, 28] width 98 height 29
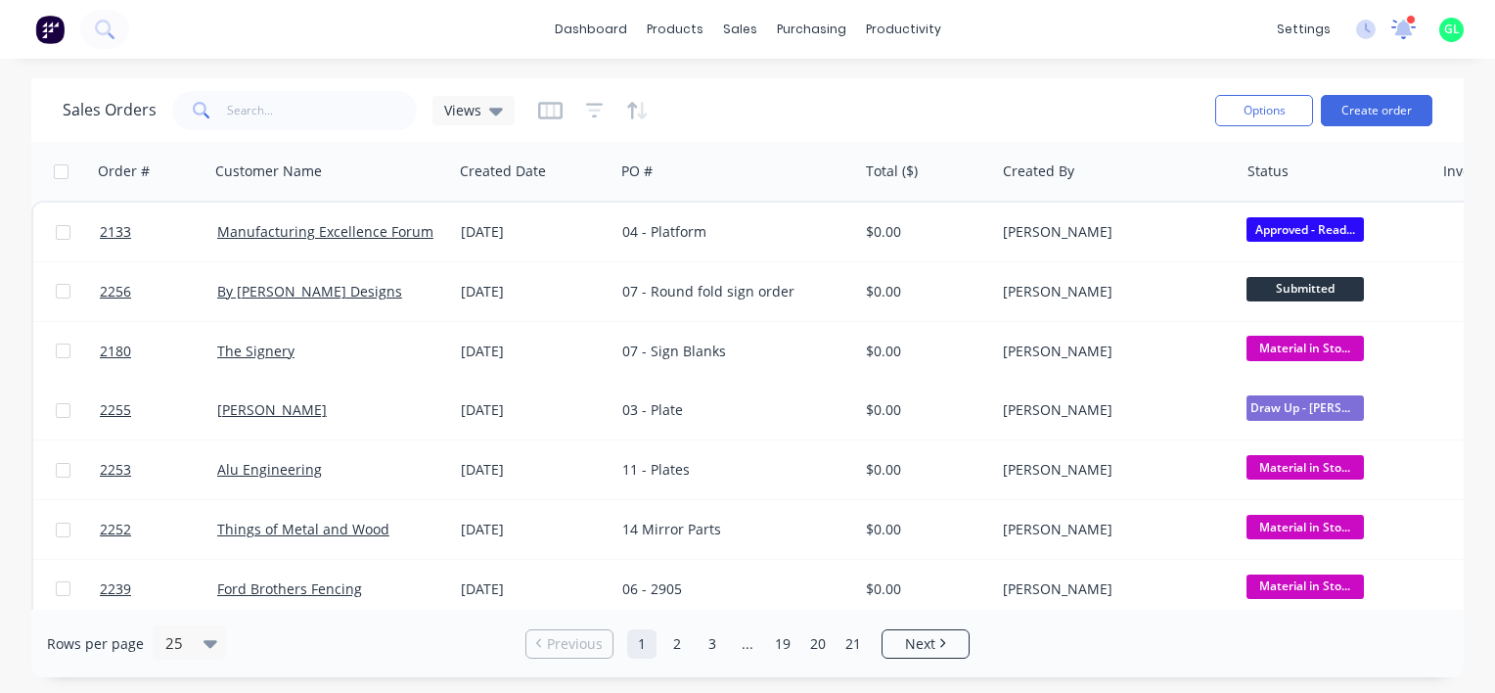
click at [1406, 30] on icon at bounding box center [1404, 27] width 20 height 19
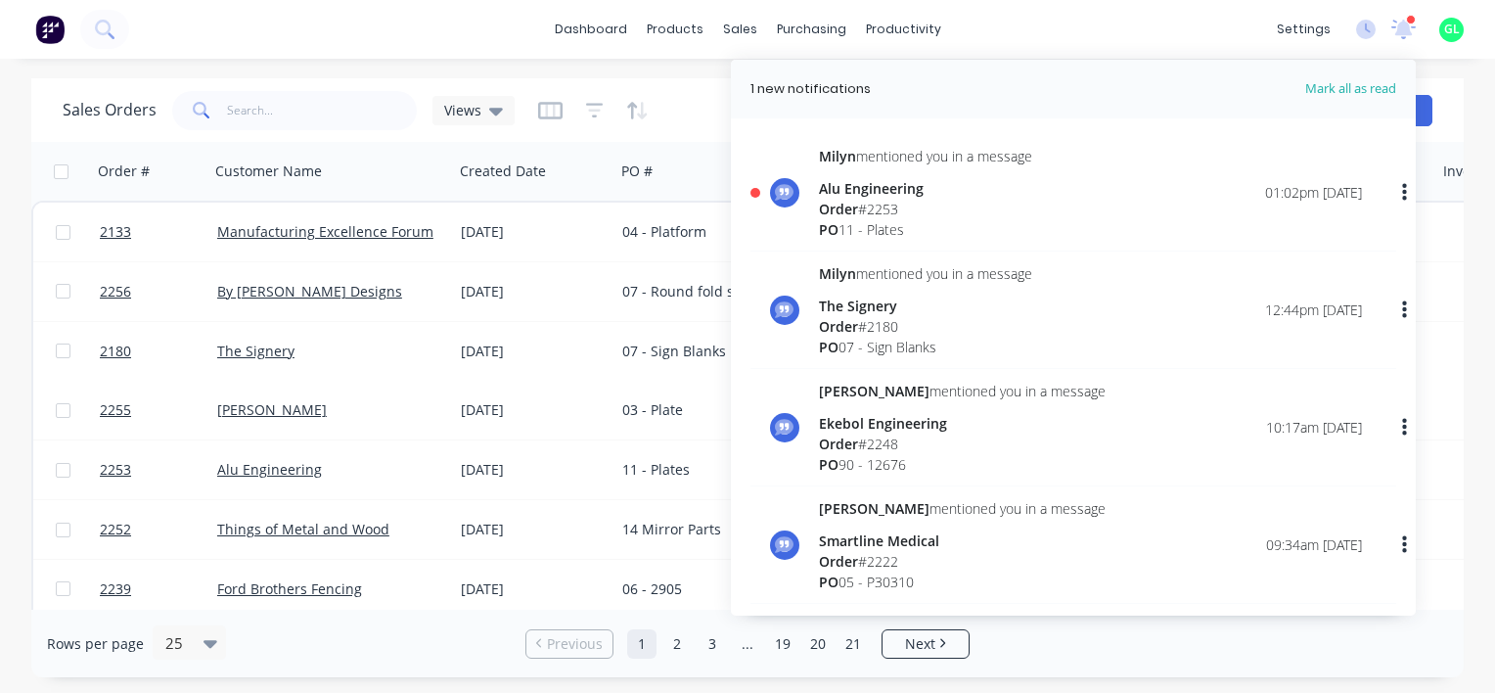
click at [895, 342] on div "PO 07 - Sign Blanks" at bounding box center [925, 347] width 213 height 21
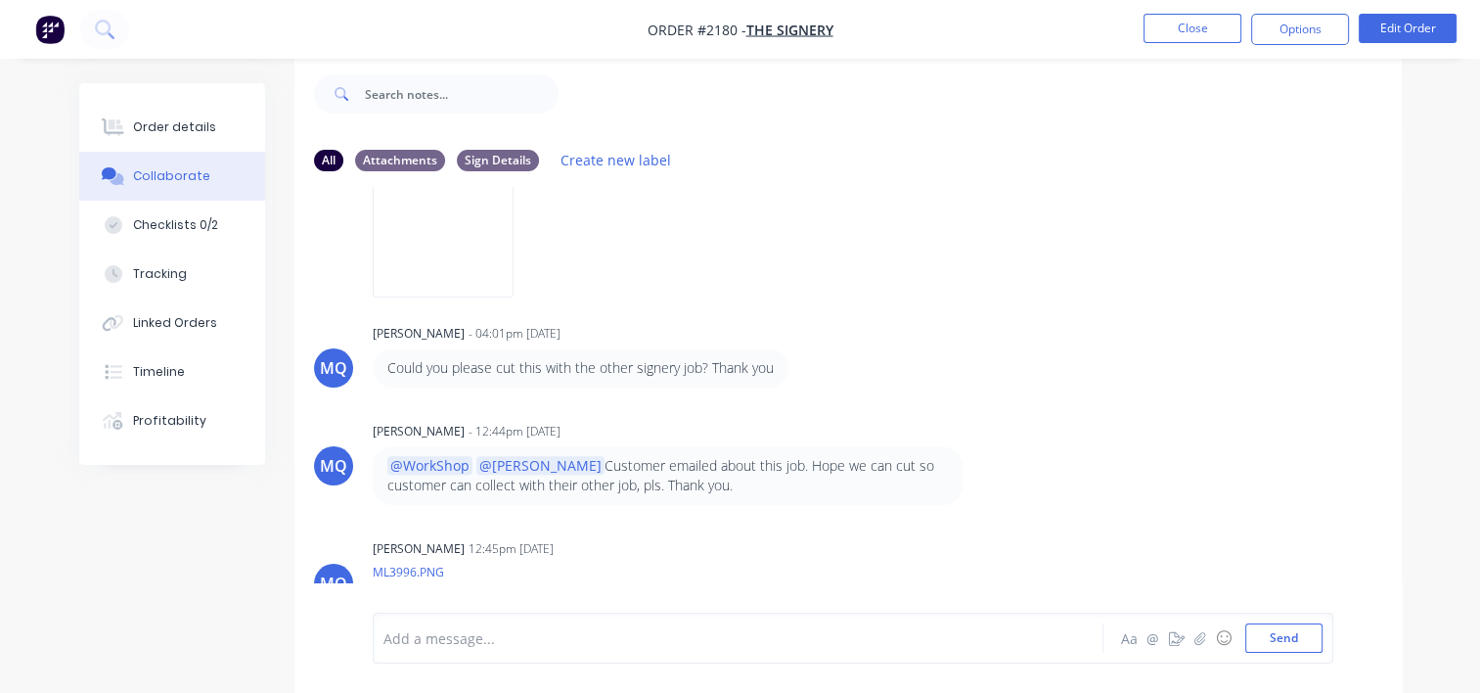
scroll to position [865, 0]
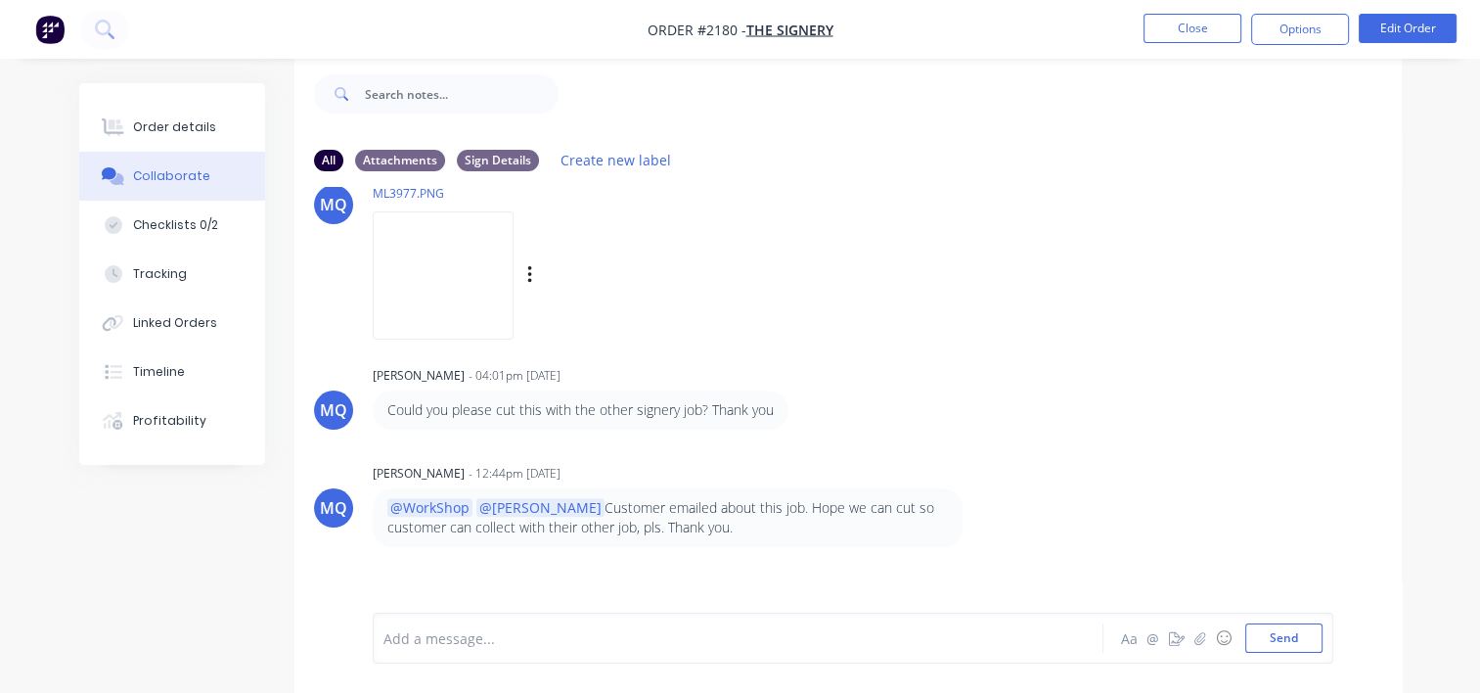
click at [500, 286] on img at bounding box center [443, 275] width 141 height 128
click at [152, 389] on button "Timeline" at bounding box center [172, 371] width 186 height 49
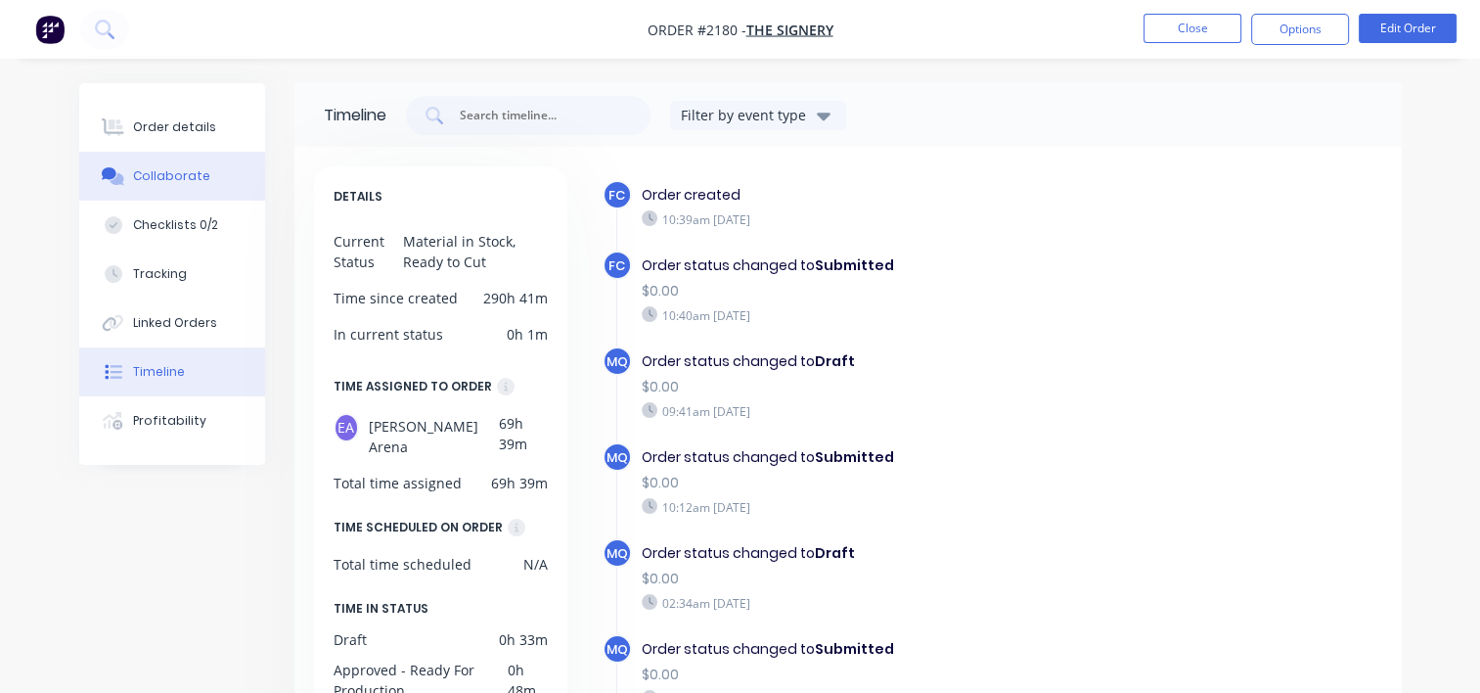
click at [174, 176] on div "Collaborate" at bounding box center [171, 176] width 77 height 18
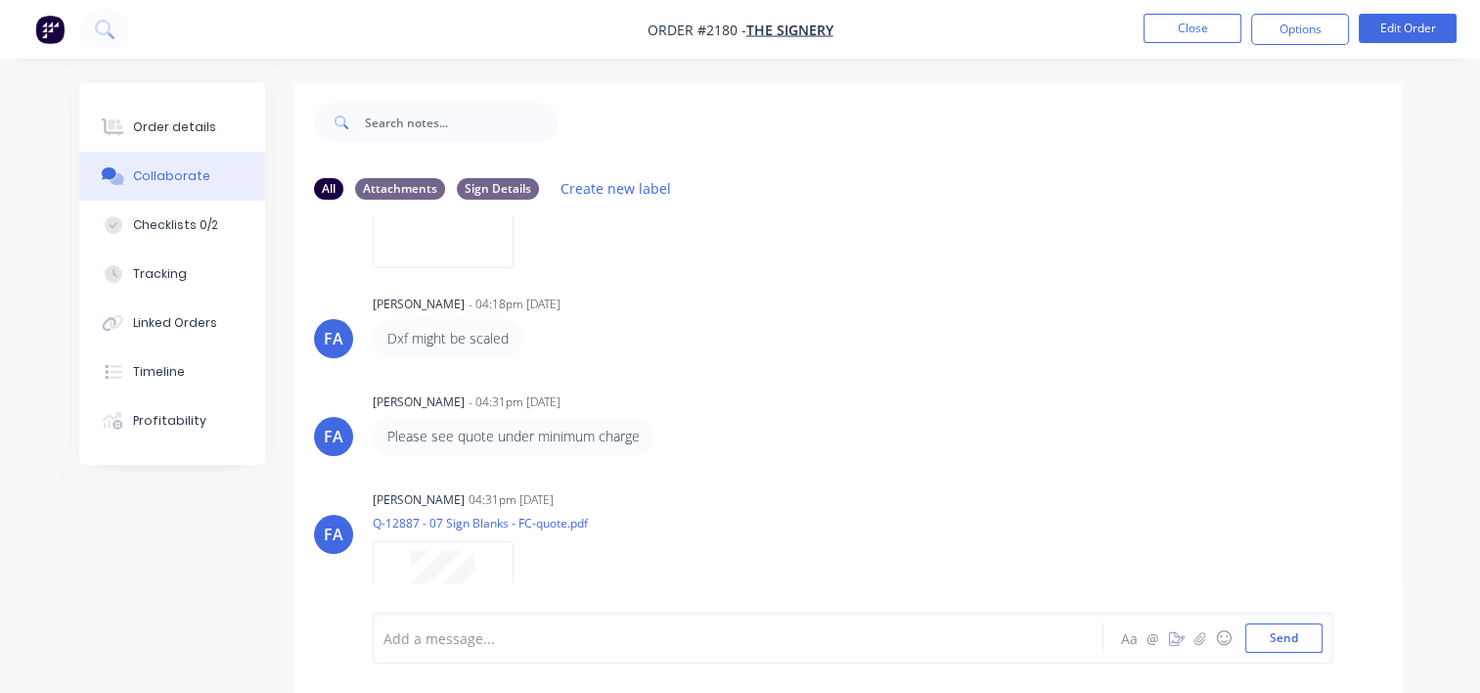
scroll to position [293, 0]
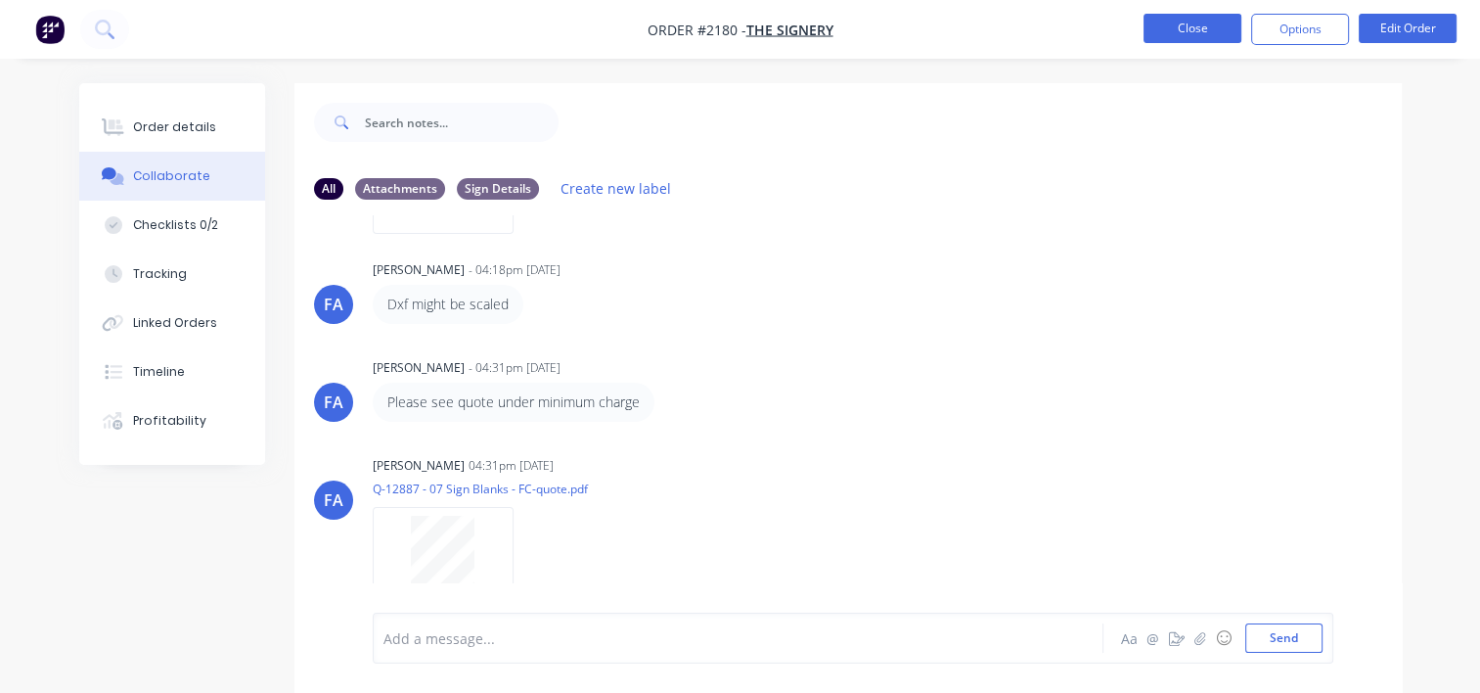
click at [1205, 38] on button "Close" at bounding box center [1193, 28] width 98 height 29
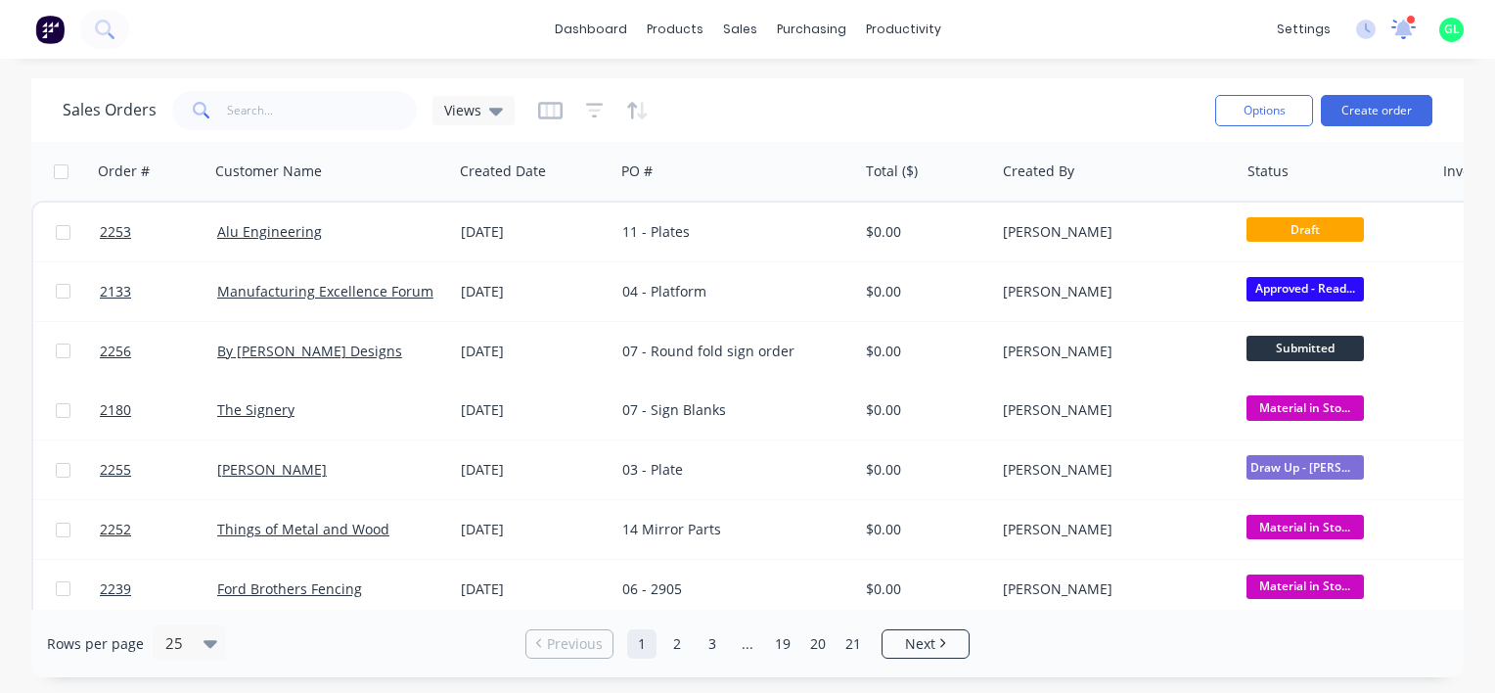
click at [1397, 37] on icon at bounding box center [1403, 29] width 26 height 22
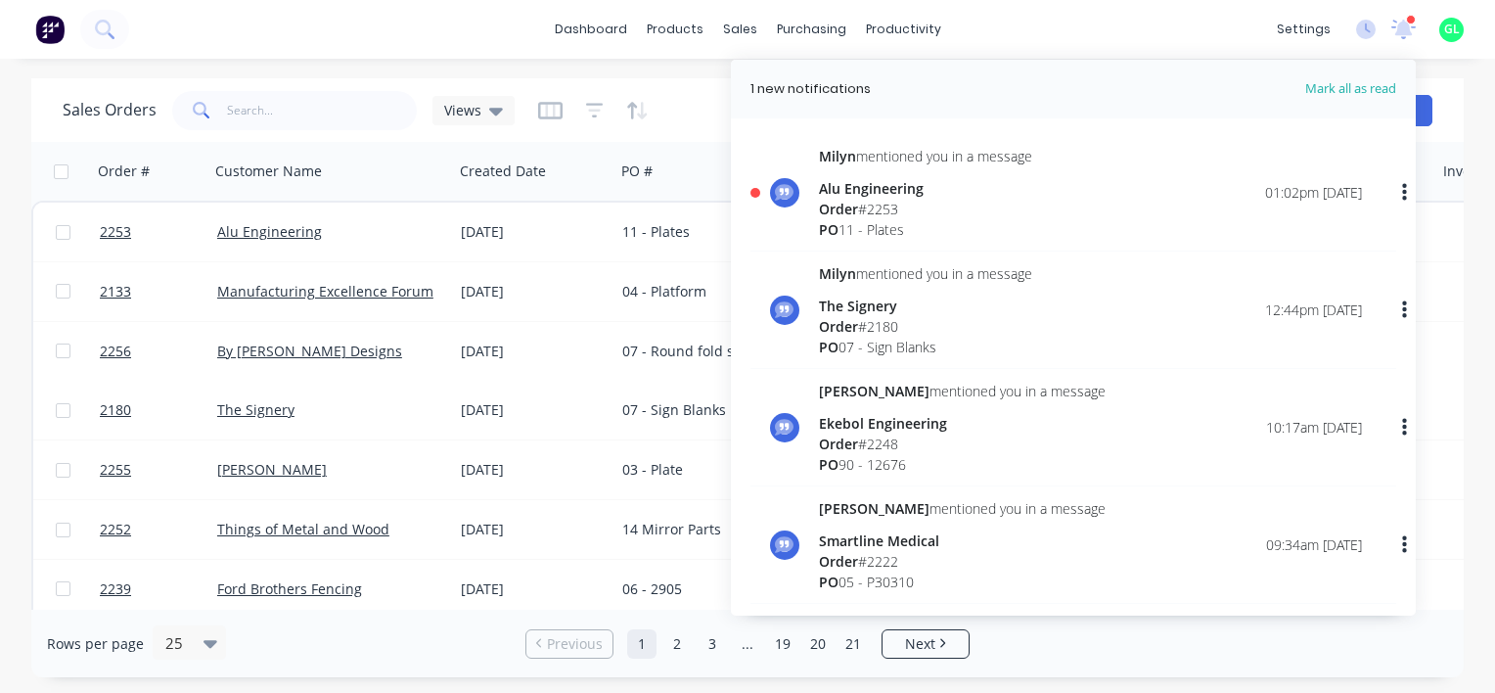
click at [910, 224] on div "PO 11 - Plates" at bounding box center [925, 229] width 213 height 21
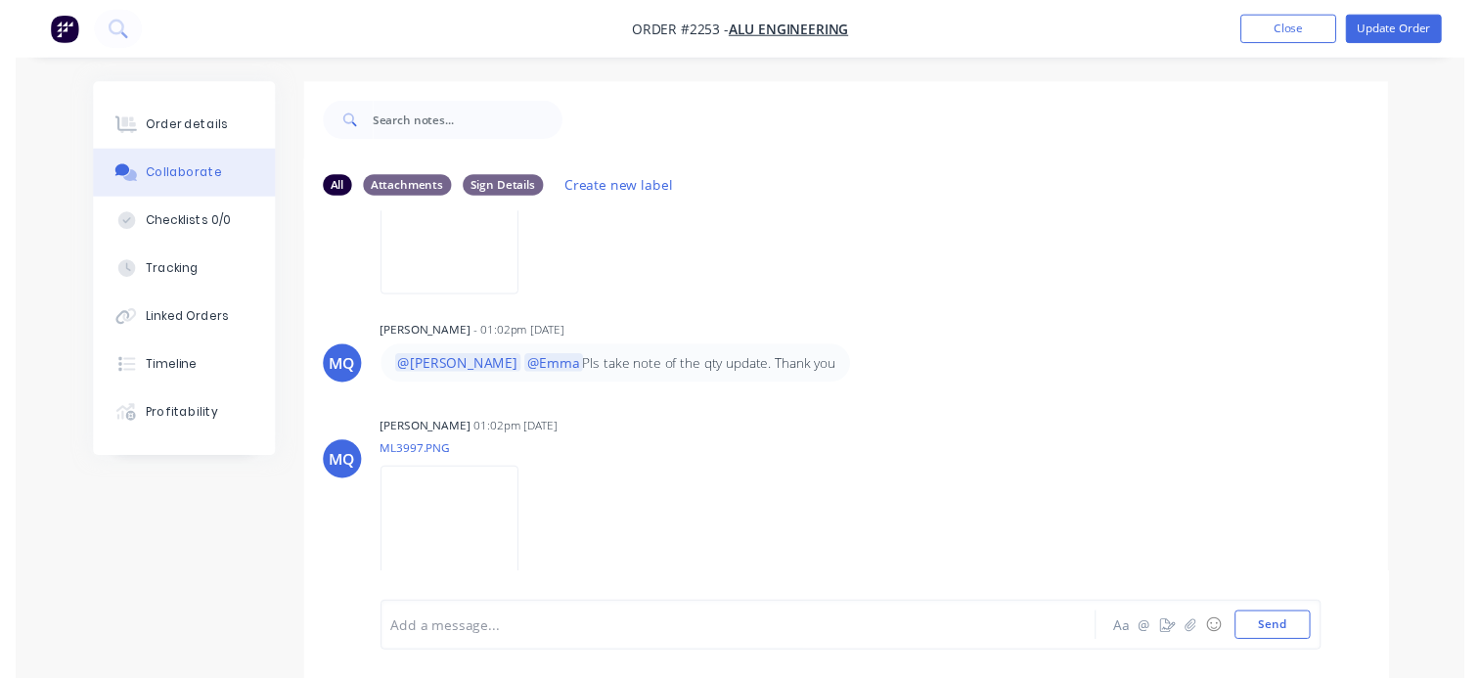
scroll to position [28, 0]
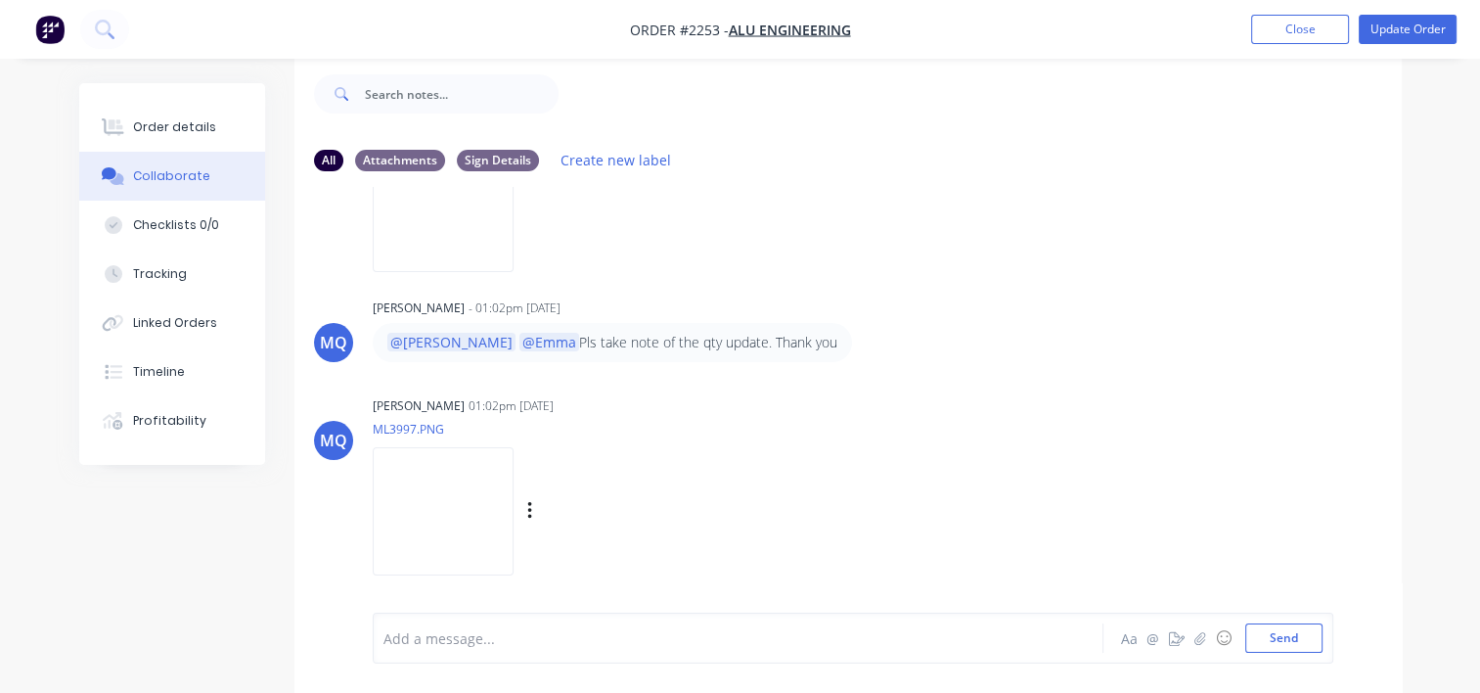
click at [514, 504] on img at bounding box center [443, 511] width 141 height 128
click at [212, 137] on button "Order details" at bounding box center [172, 127] width 186 height 49
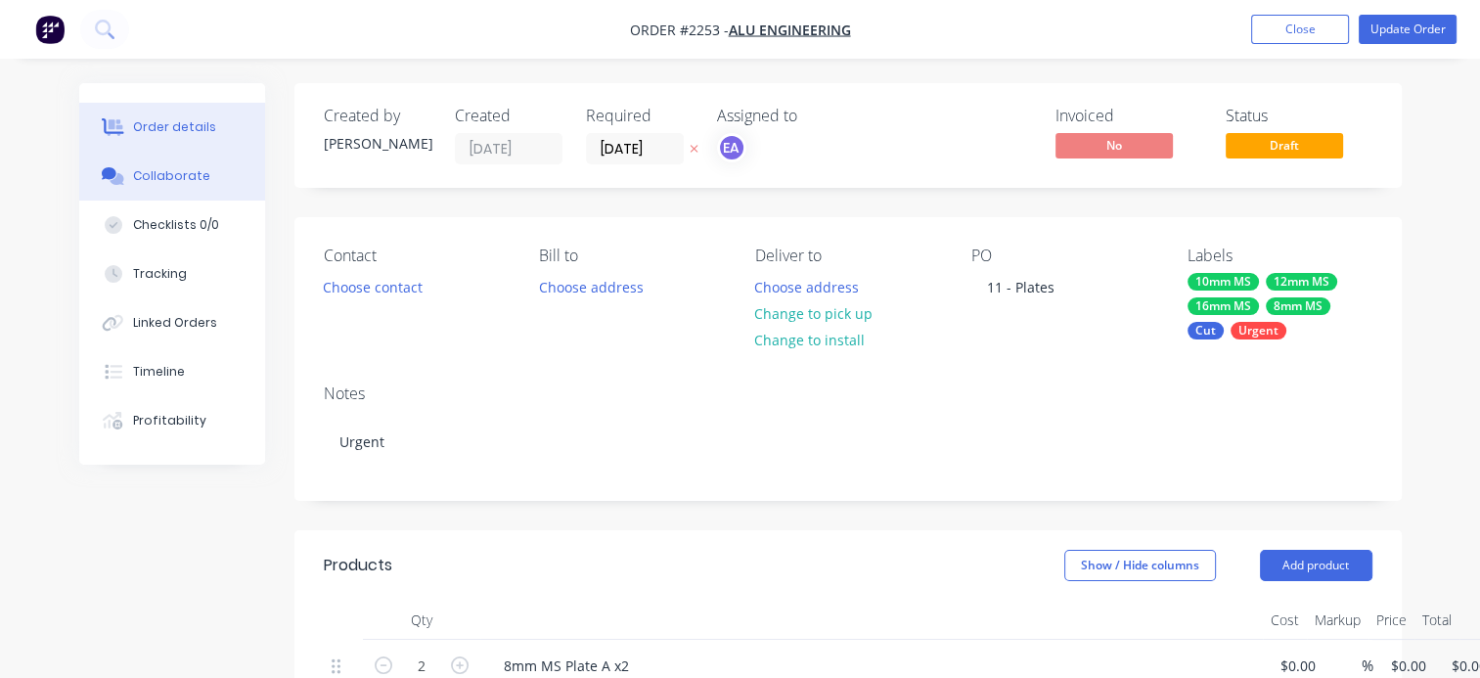
click at [153, 176] on div "Collaborate" at bounding box center [171, 176] width 77 height 18
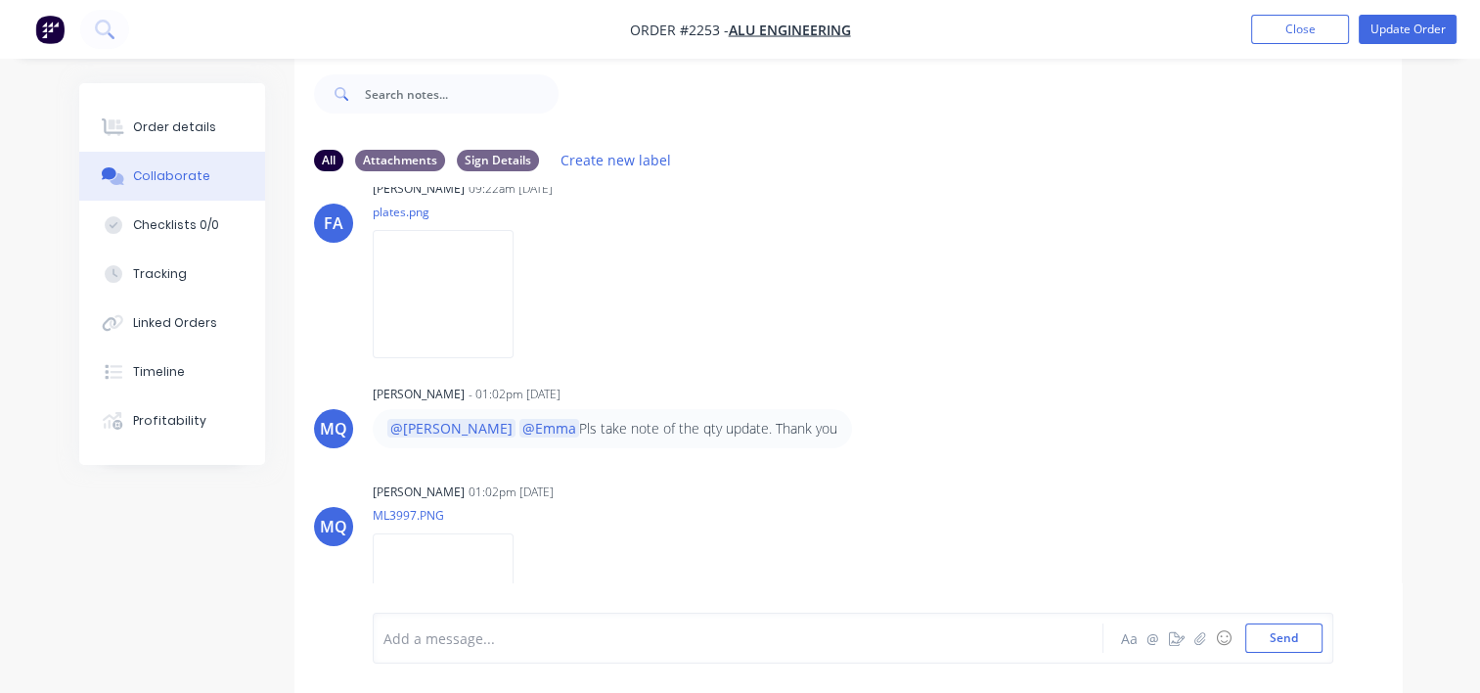
scroll to position [31, 0]
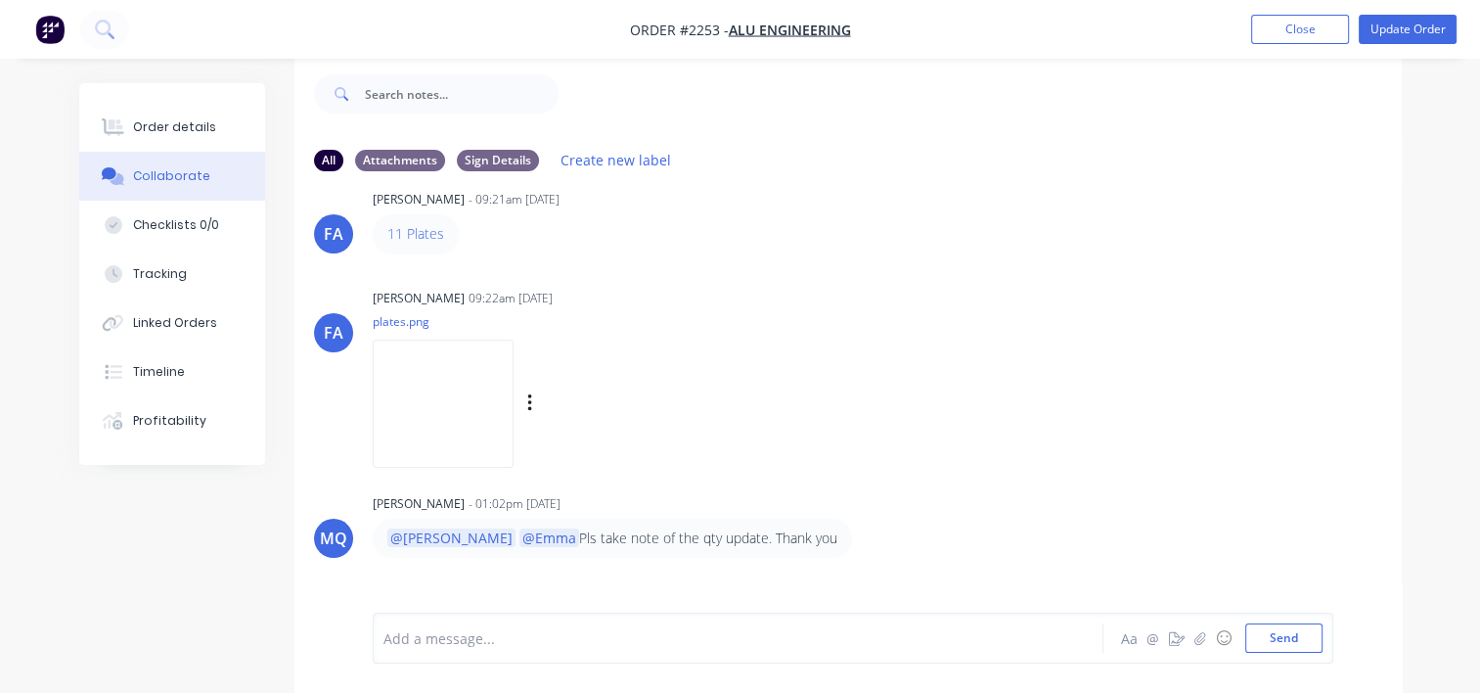
click at [486, 411] on img at bounding box center [443, 403] width 141 height 128
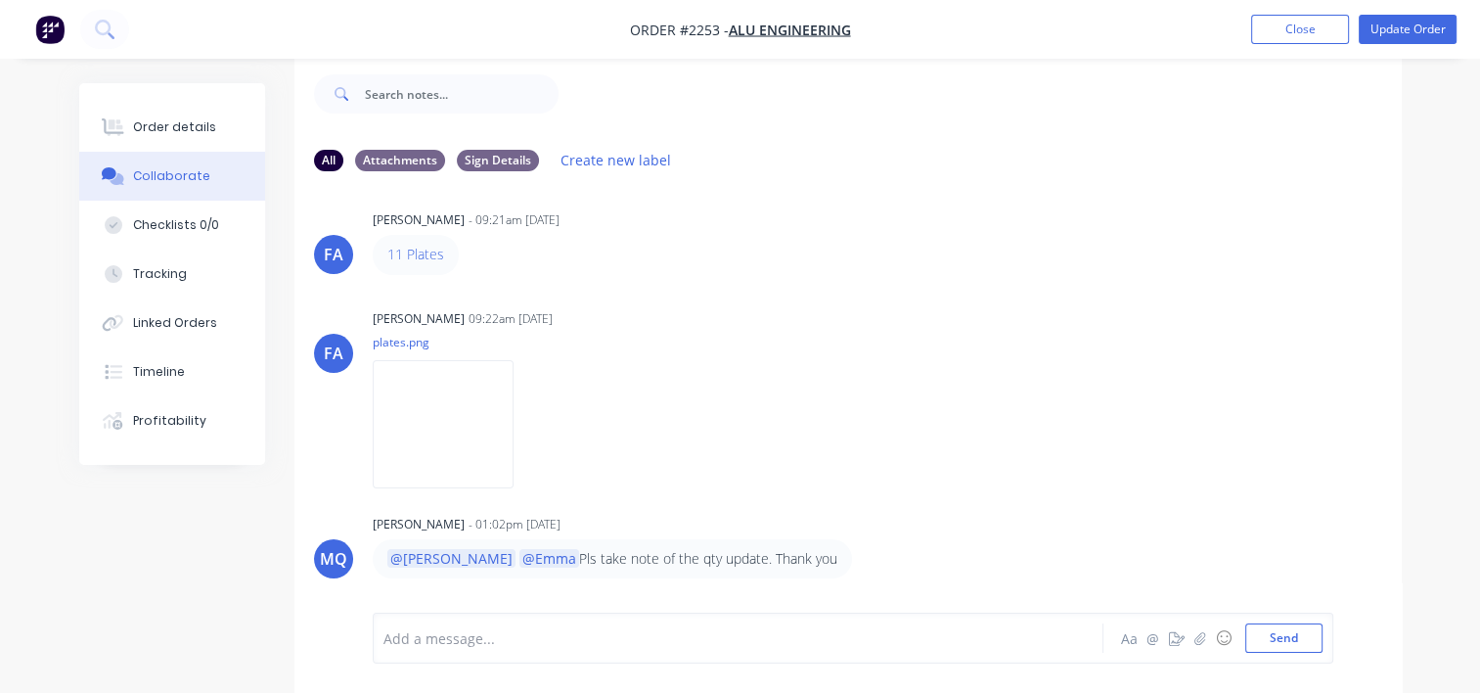
scroll to position [0, 0]
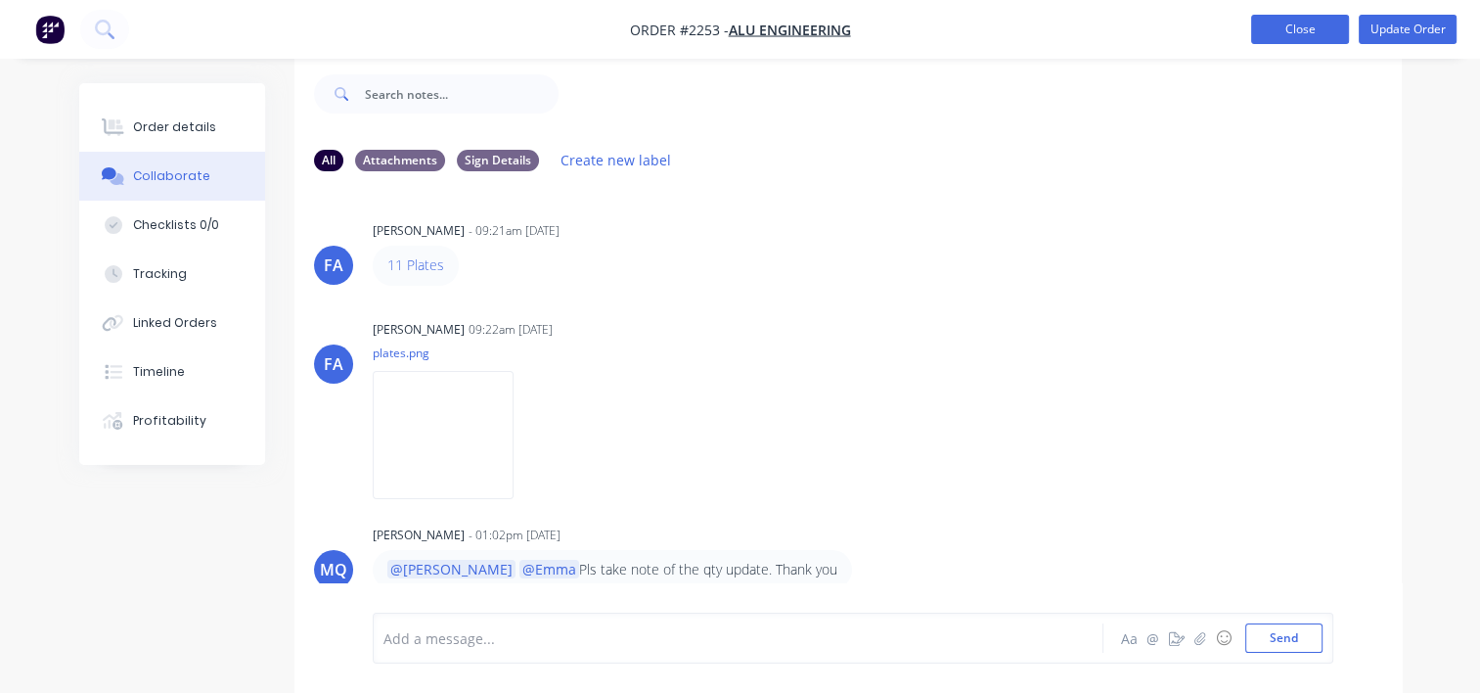
click at [1305, 19] on button "Close" at bounding box center [1300, 29] width 98 height 29
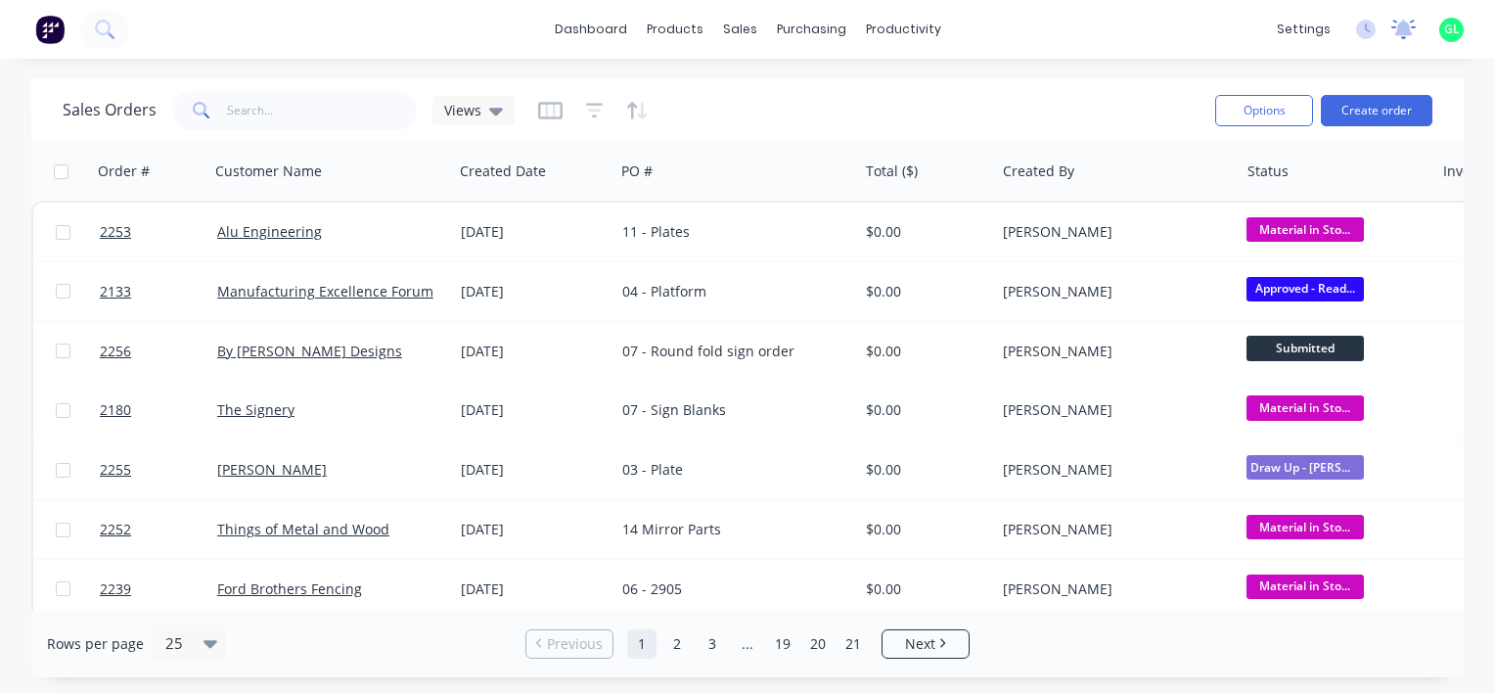
click at [1406, 26] on icon at bounding box center [1404, 28] width 18 height 16
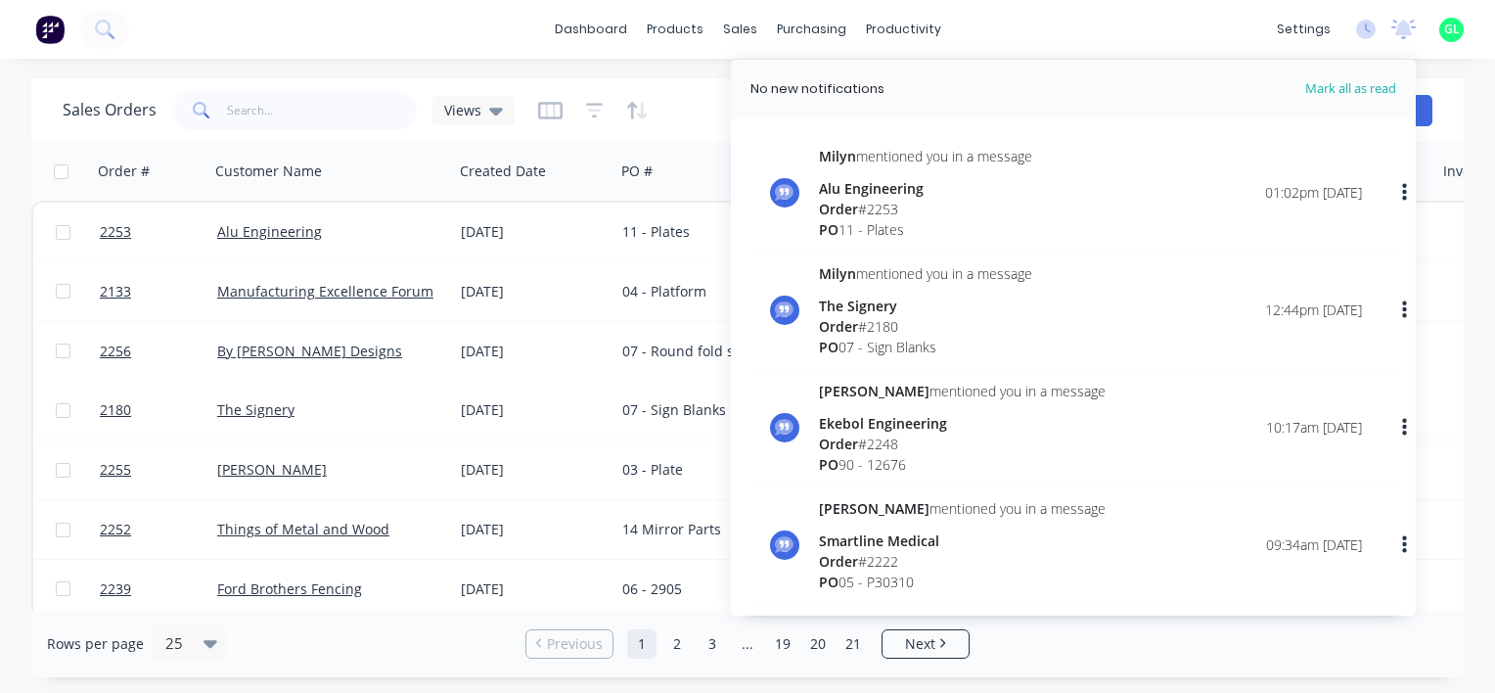
click at [914, 213] on div "Order # 2253" at bounding box center [925, 209] width 213 height 21
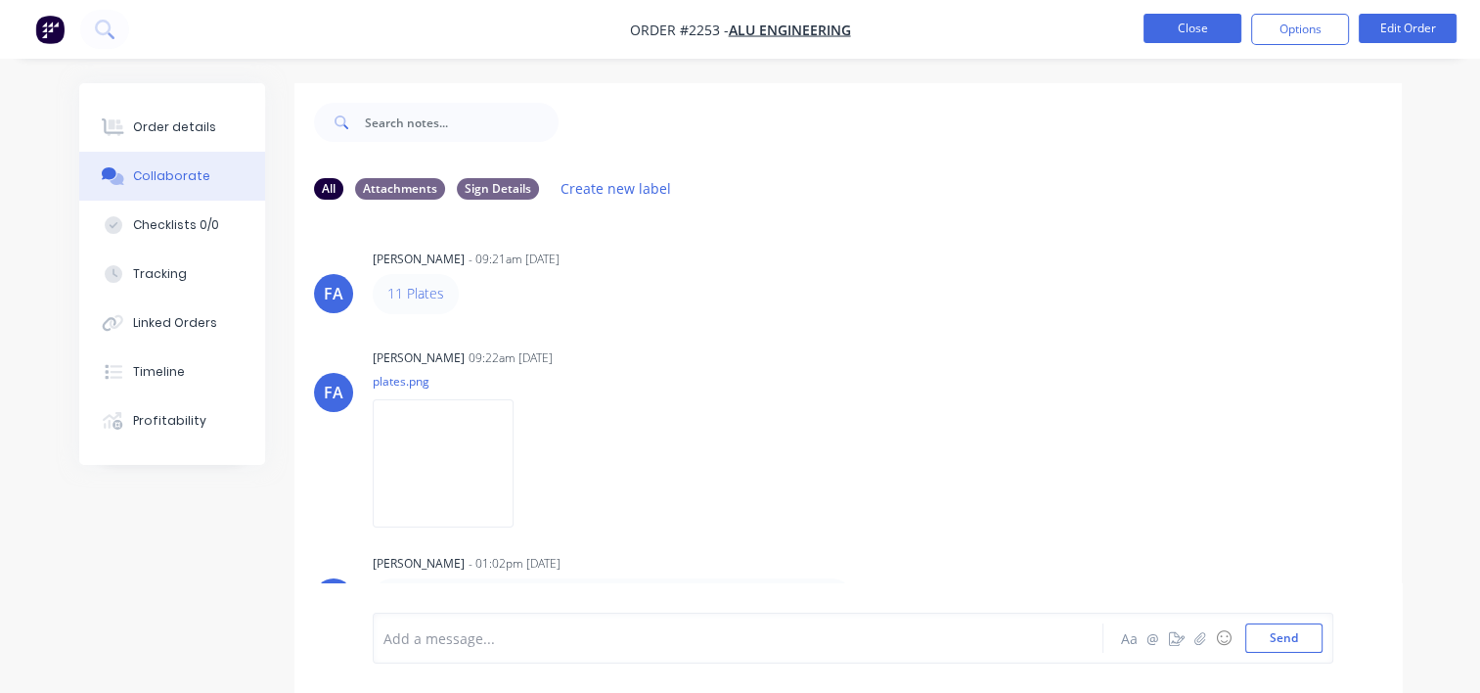
click at [1184, 30] on button "Close" at bounding box center [1193, 28] width 98 height 29
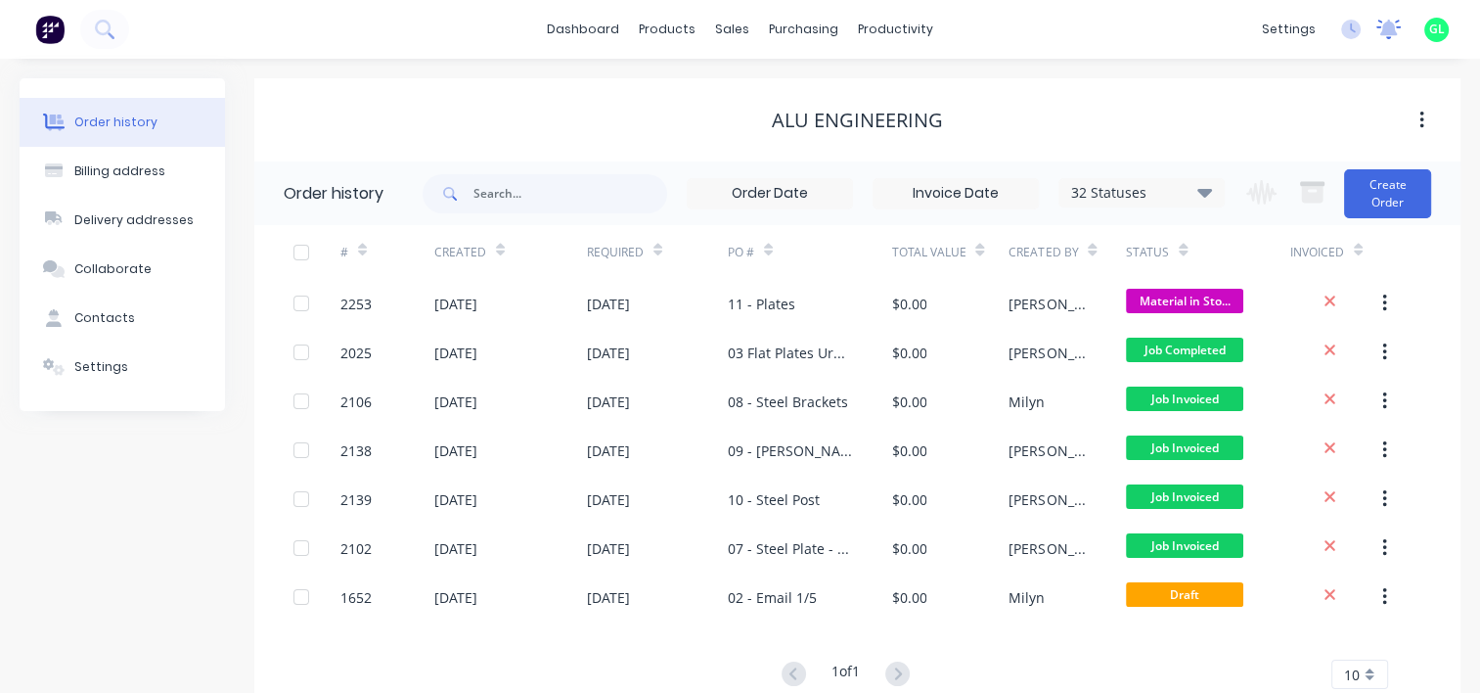
click at [1388, 27] on icon at bounding box center [1389, 28] width 18 height 16
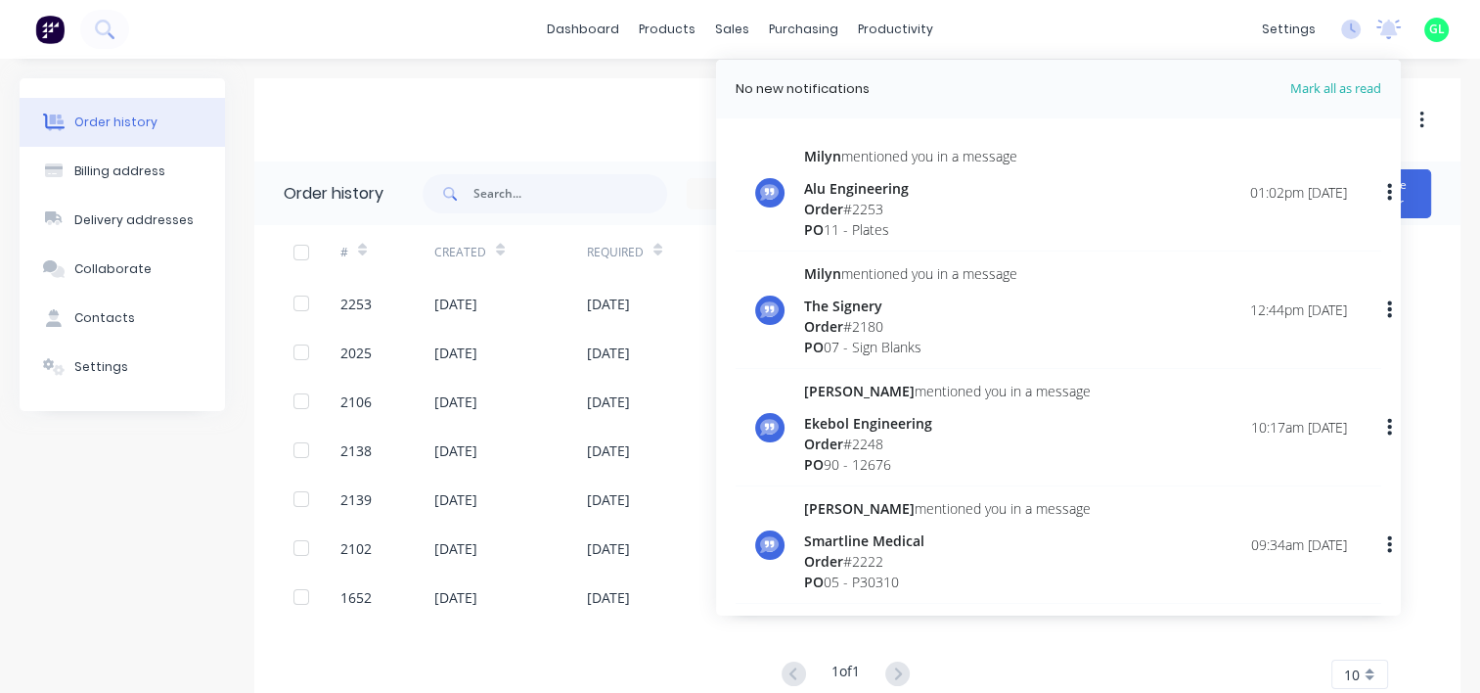
click at [877, 329] on div "Order # 2180" at bounding box center [910, 326] width 213 height 21
